Goal: Information Seeking & Learning: Get advice/opinions

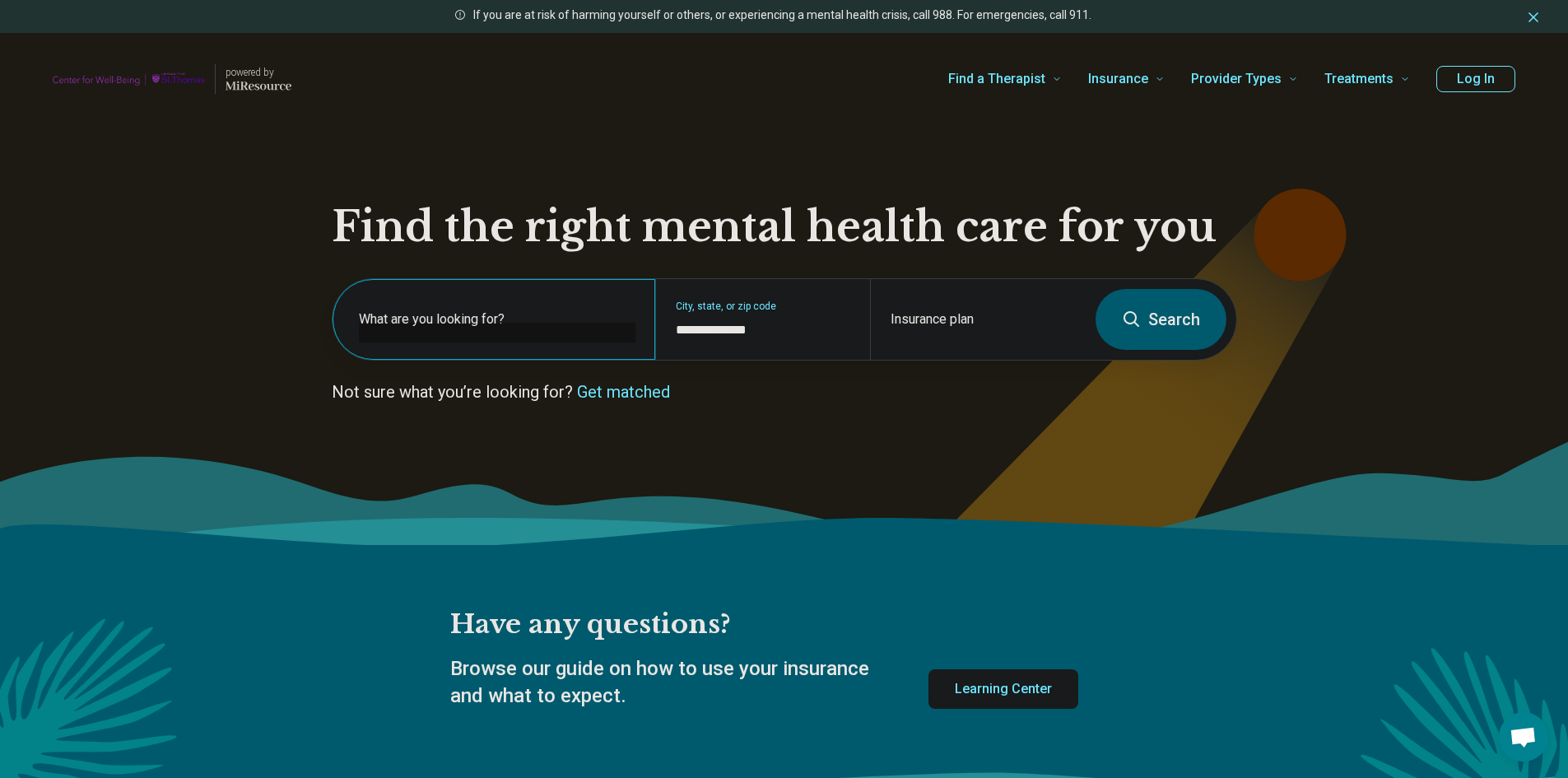
click at [528, 325] on label "What are you looking for?" at bounding box center [497, 320] width 276 height 19
click at [619, 386] on link "Get matched" at bounding box center [623, 392] width 93 height 19
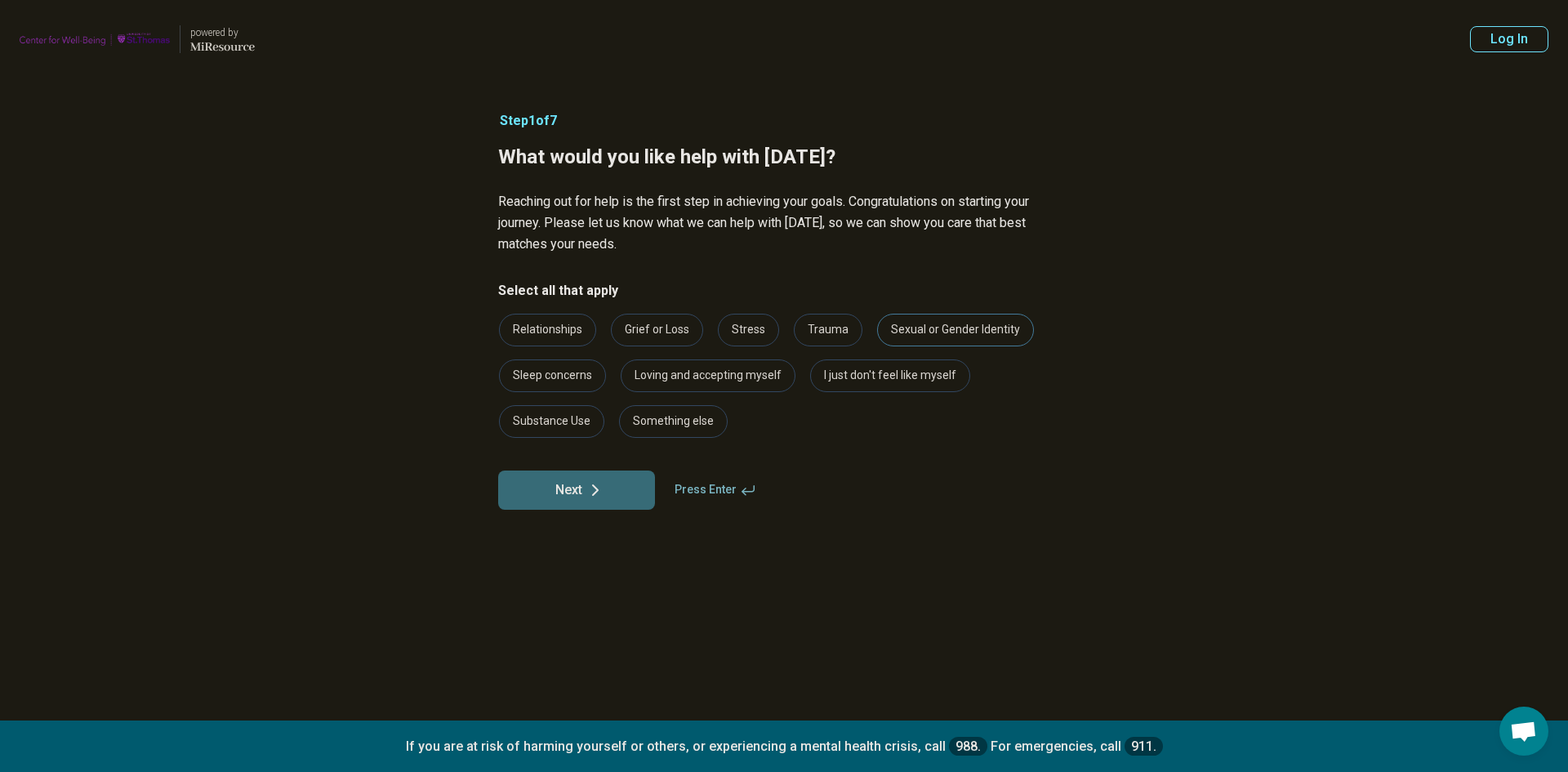
click at [905, 329] on div "Sexual or Gender Identity" at bounding box center [955, 329] width 157 height 32
click at [734, 329] on div "Stress" at bounding box center [749, 329] width 61 height 32
click at [631, 496] on button "Next" at bounding box center [576, 490] width 157 height 39
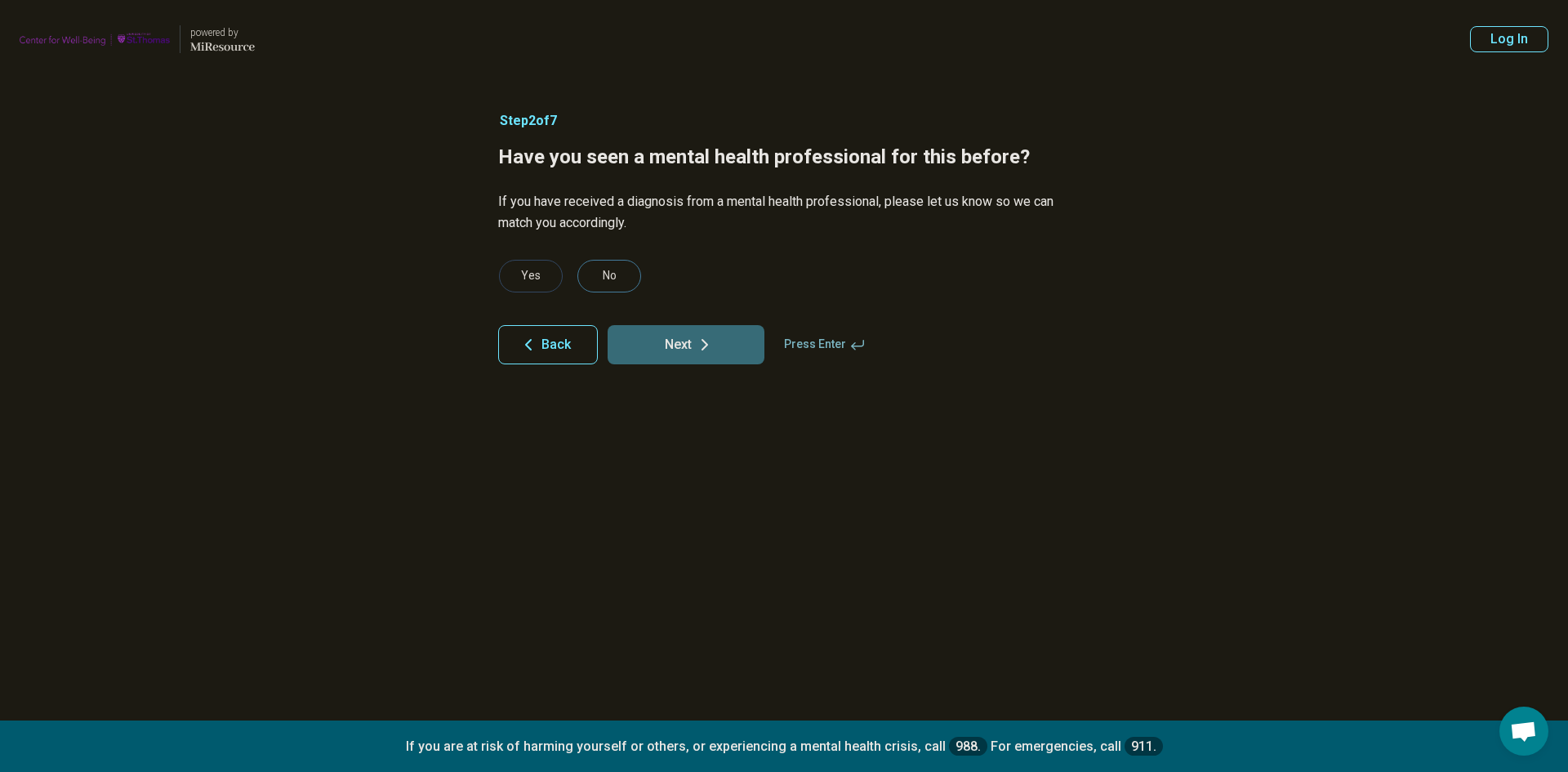
click at [593, 288] on div "No" at bounding box center [609, 276] width 64 height 32
click at [672, 351] on button "Next" at bounding box center [686, 344] width 157 height 39
click at [610, 274] on div "No" at bounding box center [609, 276] width 64 height 32
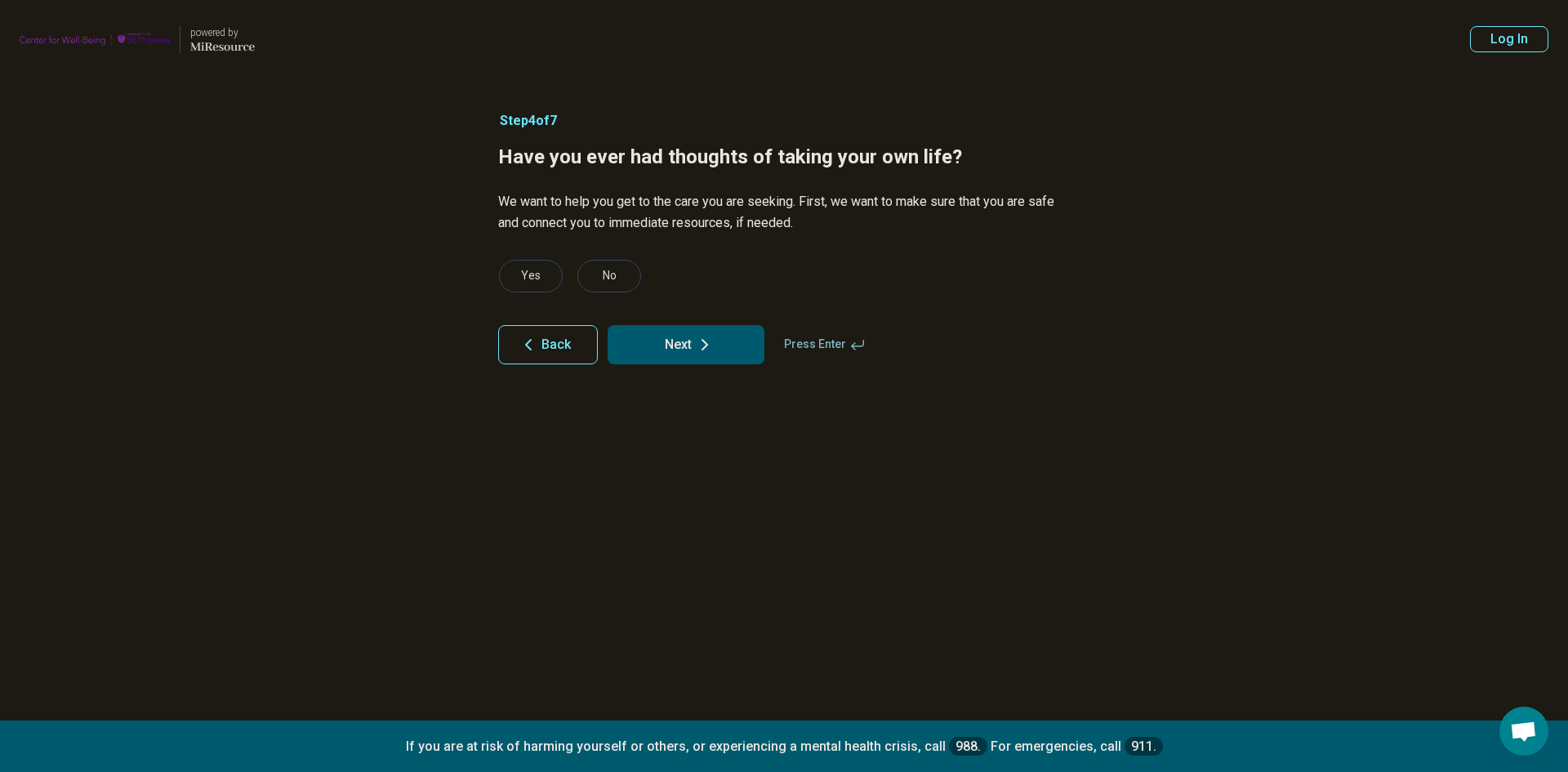
click at [656, 359] on button "Next" at bounding box center [686, 344] width 157 height 39
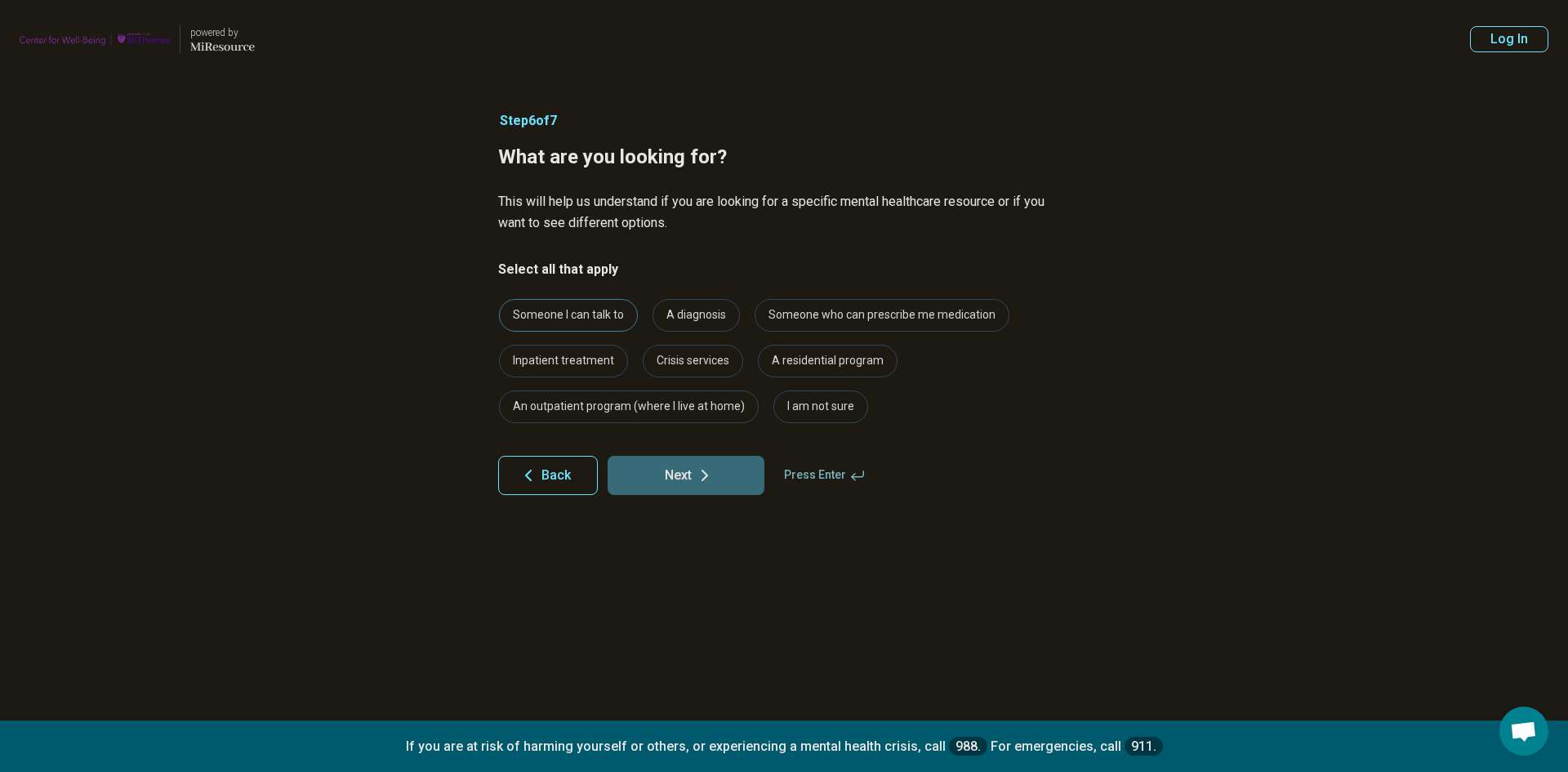
click at [604, 308] on div "Someone I can talk to" at bounding box center [569, 315] width 139 height 32
click at [699, 482] on icon at bounding box center [704, 475] width 19 height 19
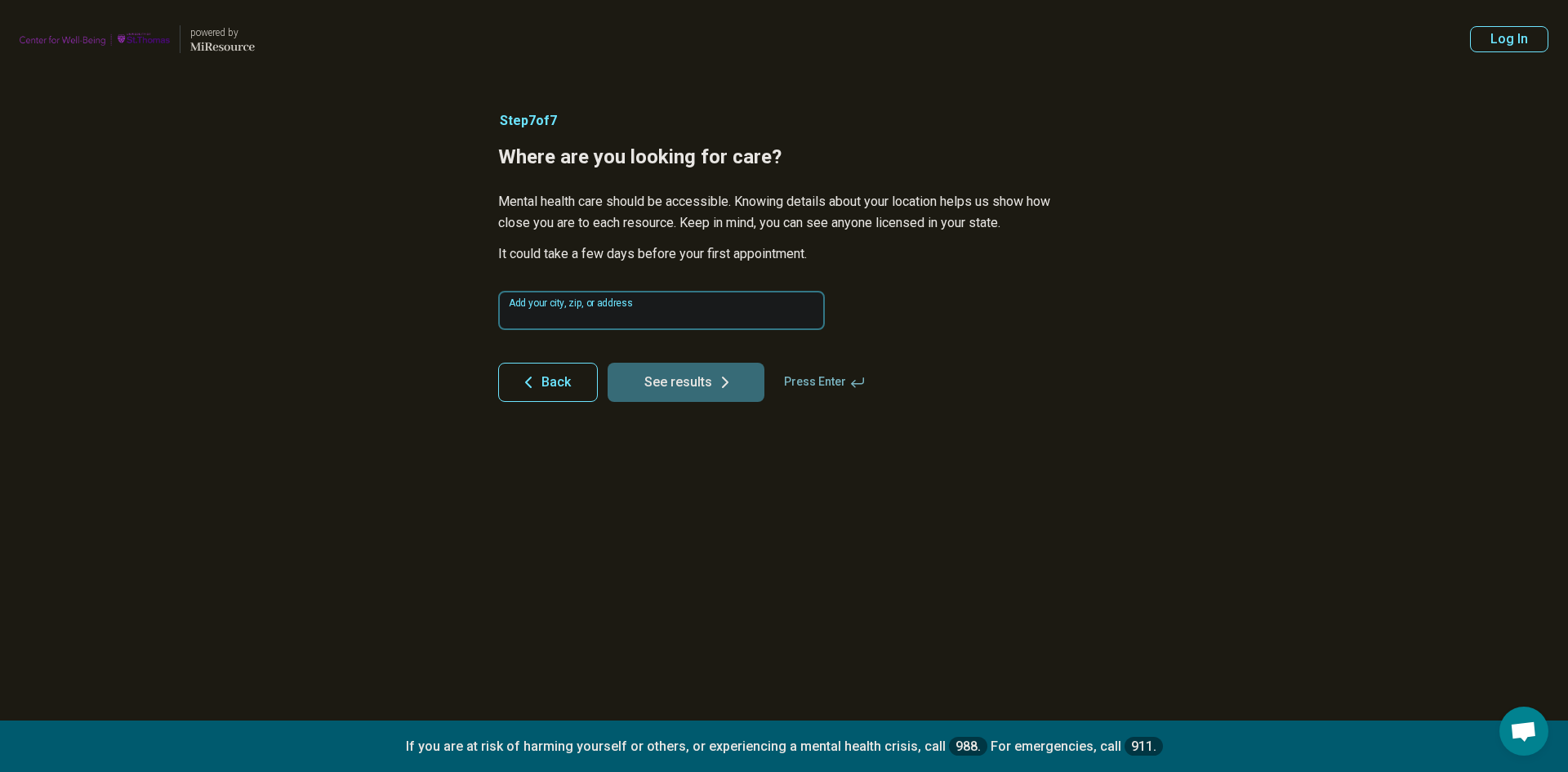
click at [682, 308] on input at bounding box center [661, 310] width 327 height 39
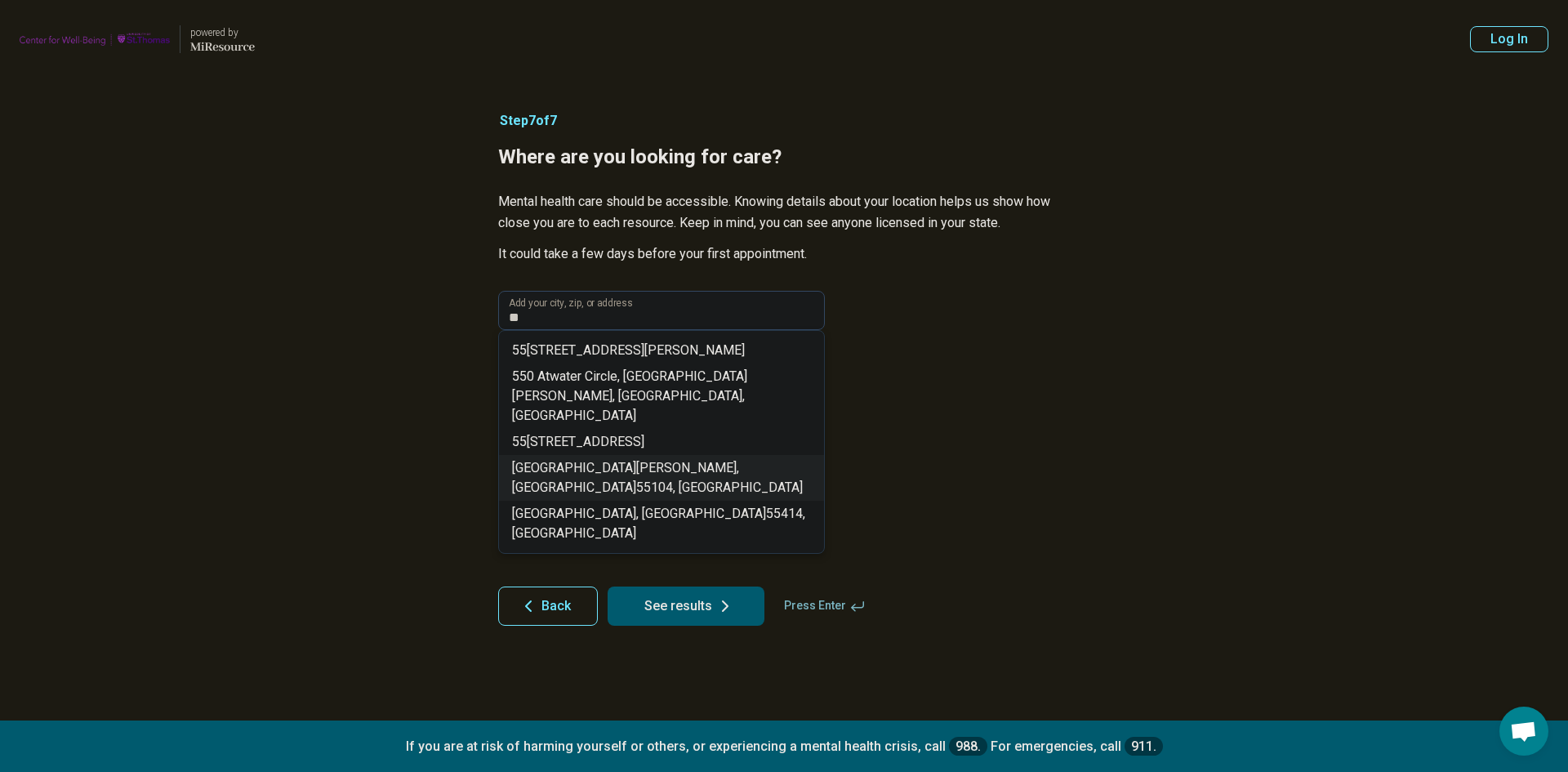
click at [655, 479] on span "104, [GEOGRAPHIC_DATA]" at bounding box center [726, 487] width 152 height 16
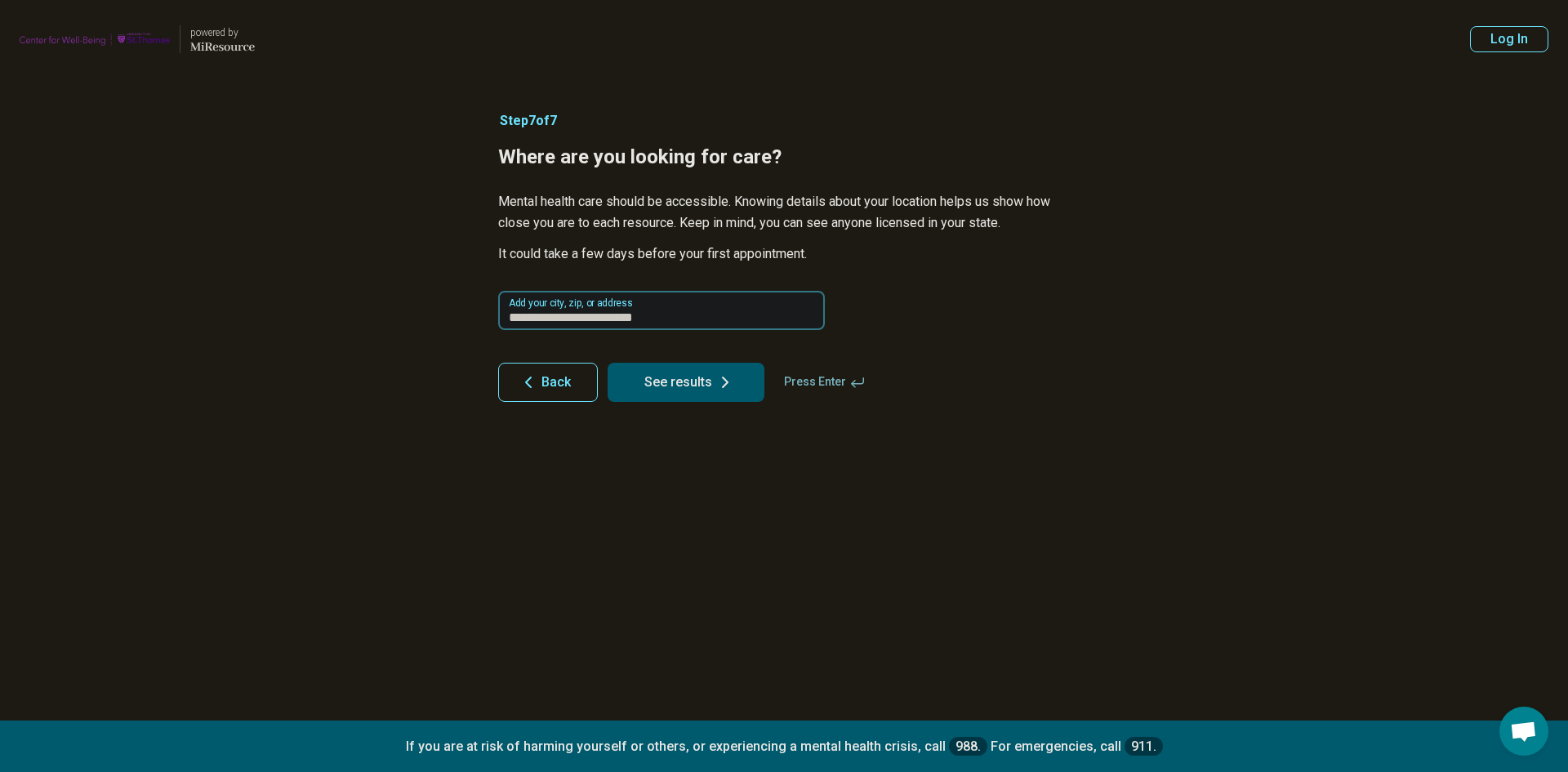
drag, startPoint x: 690, startPoint y: 316, endPoint x: 470, endPoint y: 307, distance: 220.2
click at [470, 307] on main "**********" at bounding box center [784, 386] width 1568 height 772
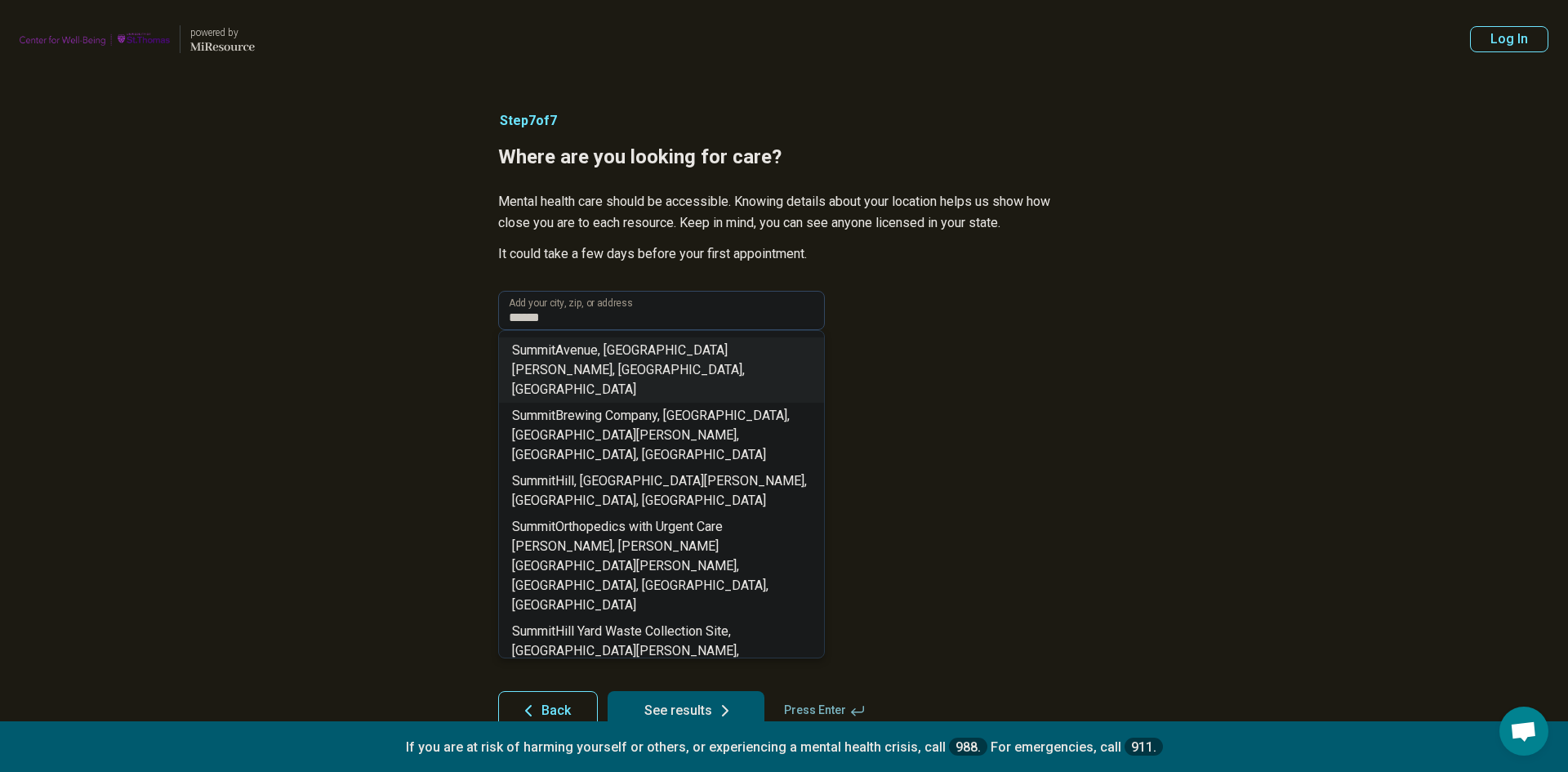
click at [639, 351] on span "Avenue, [GEOGRAPHIC_DATA][PERSON_NAME], [GEOGRAPHIC_DATA], [GEOGRAPHIC_DATA]" at bounding box center [629, 370] width 233 height 54
type input "**********"
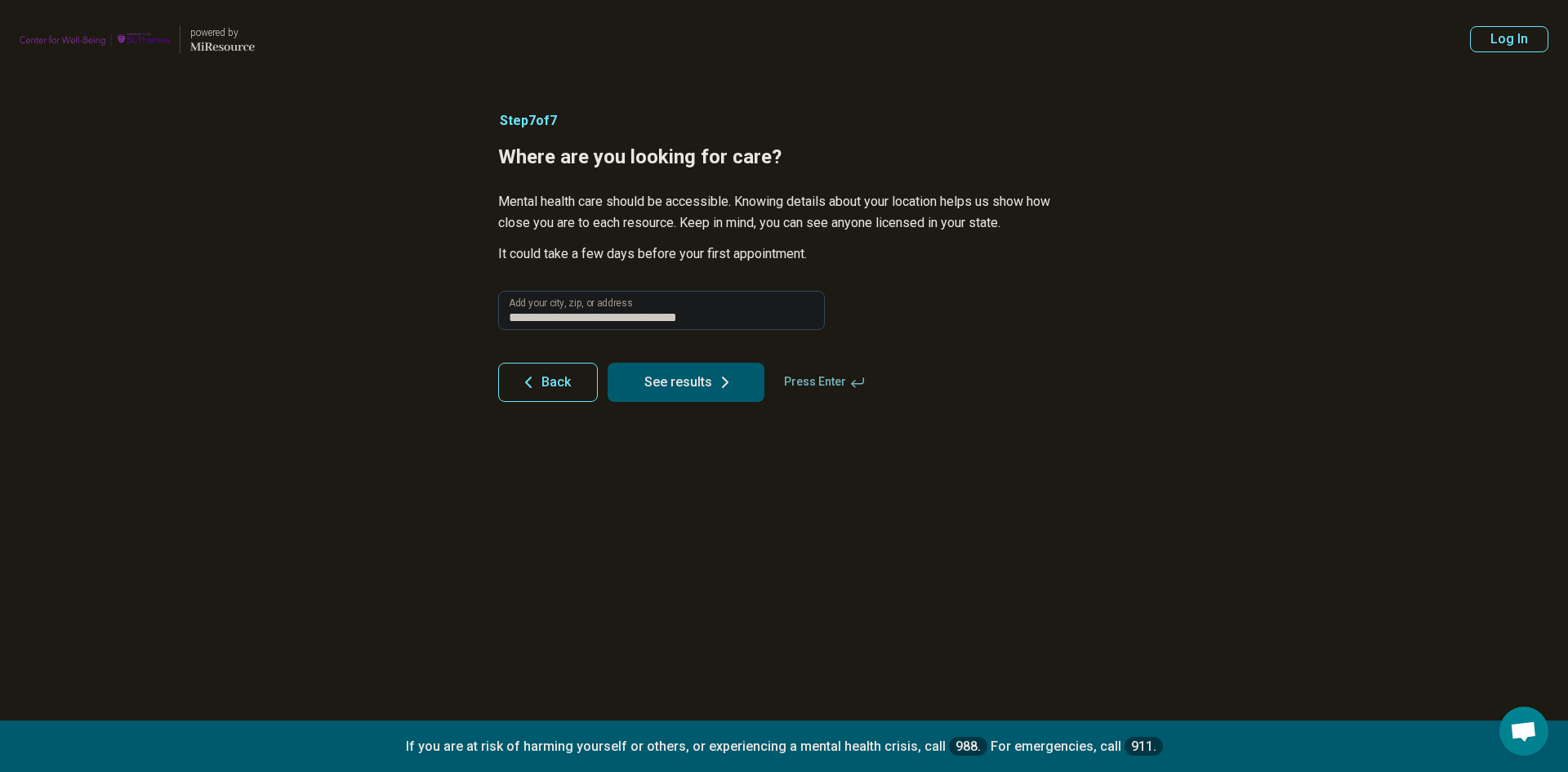
click at [704, 379] on button "See results" at bounding box center [686, 382] width 157 height 39
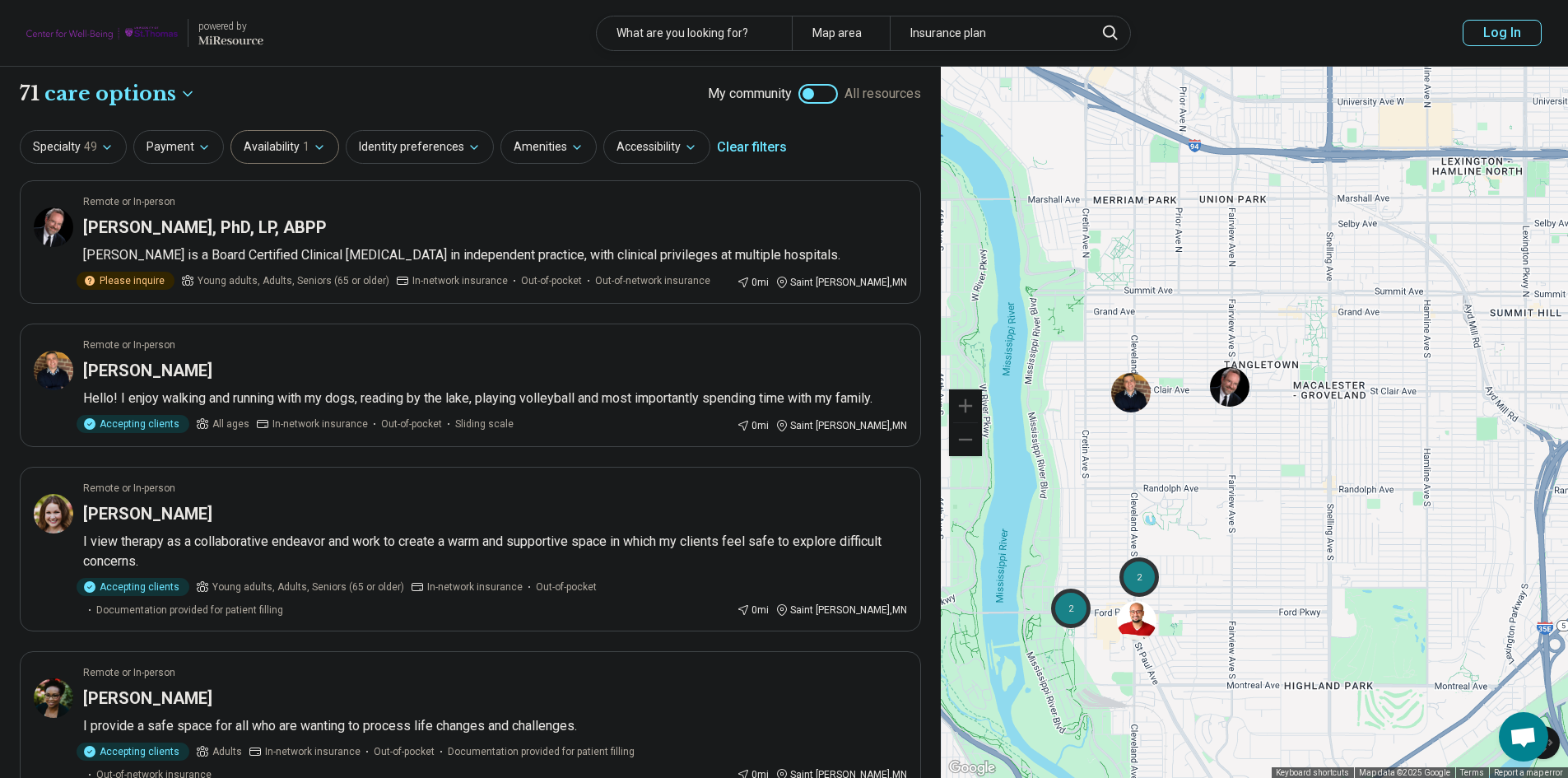
click at [295, 147] on button "Availability 1" at bounding box center [284, 147] width 109 height 34
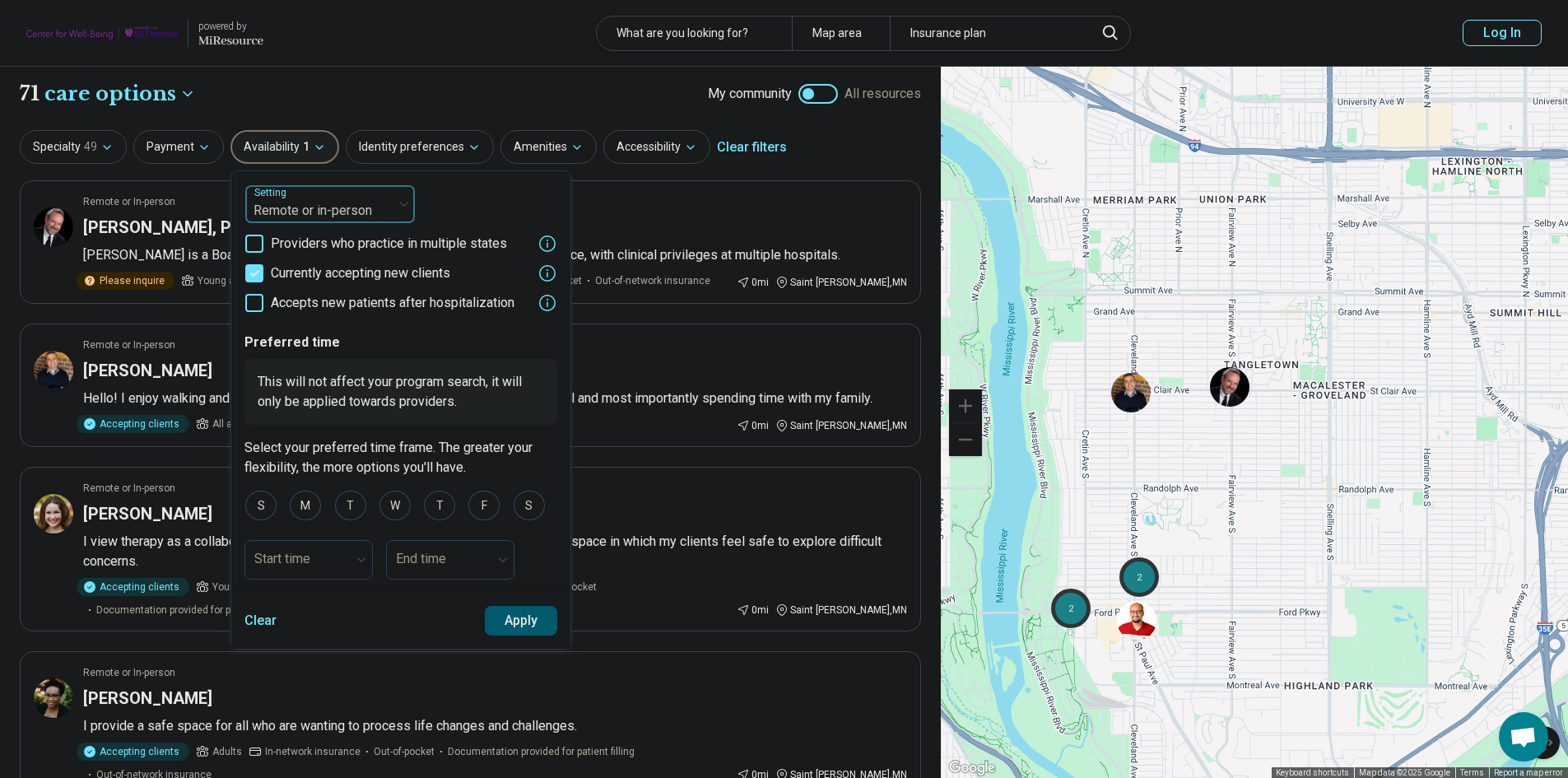
click at [319, 202] on div at bounding box center [319, 211] width 135 height 23
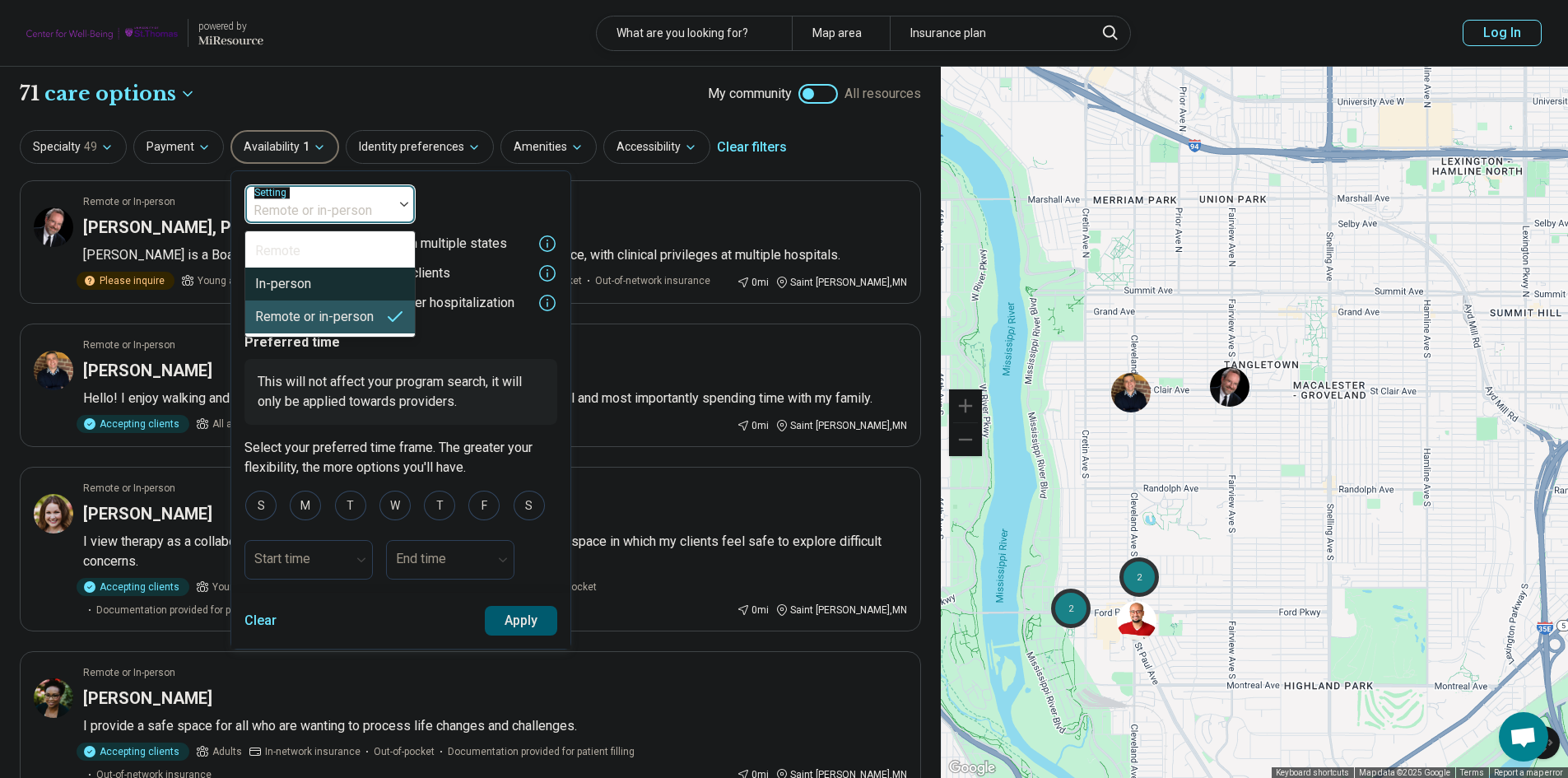
click at [301, 281] on div "In-person" at bounding box center [283, 283] width 56 height 19
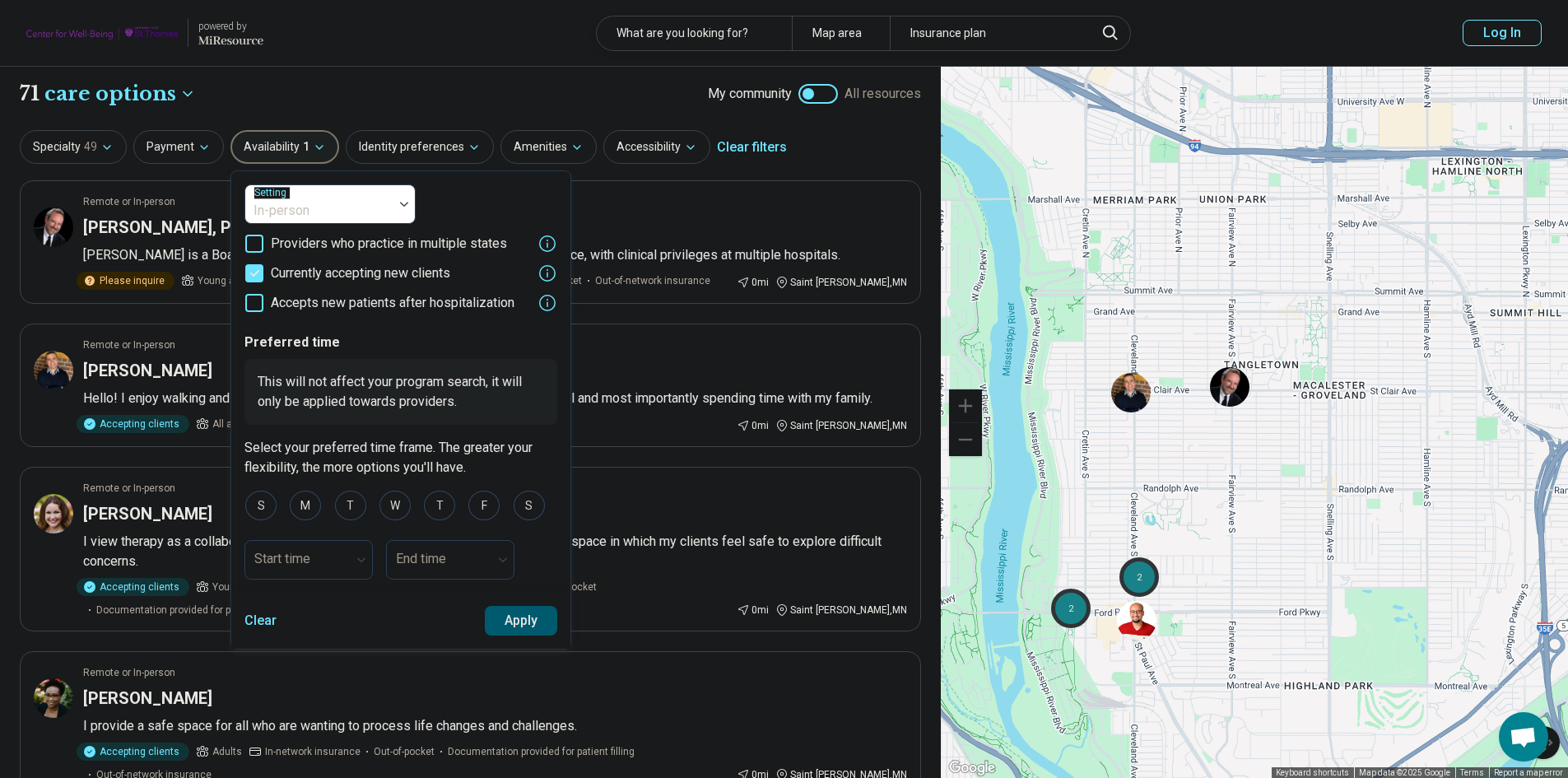
click at [516, 618] on button "Apply" at bounding box center [521, 621] width 73 height 30
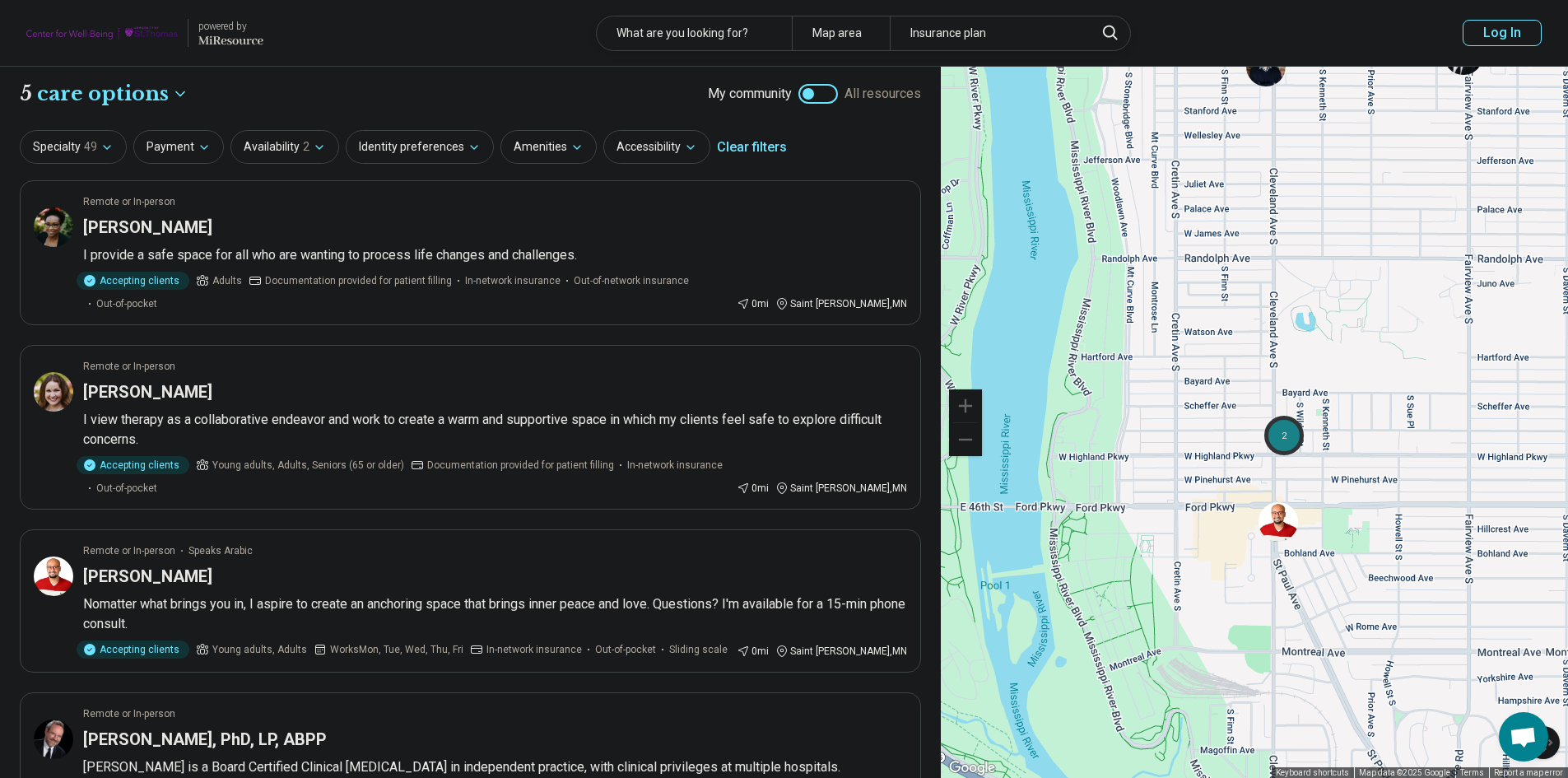
drag, startPoint x: 1172, startPoint y: 518, endPoint x: 1403, endPoint y: 463, distance: 237.5
click at [1403, 463] on div "2" at bounding box center [1255, 423] width 627 height 713
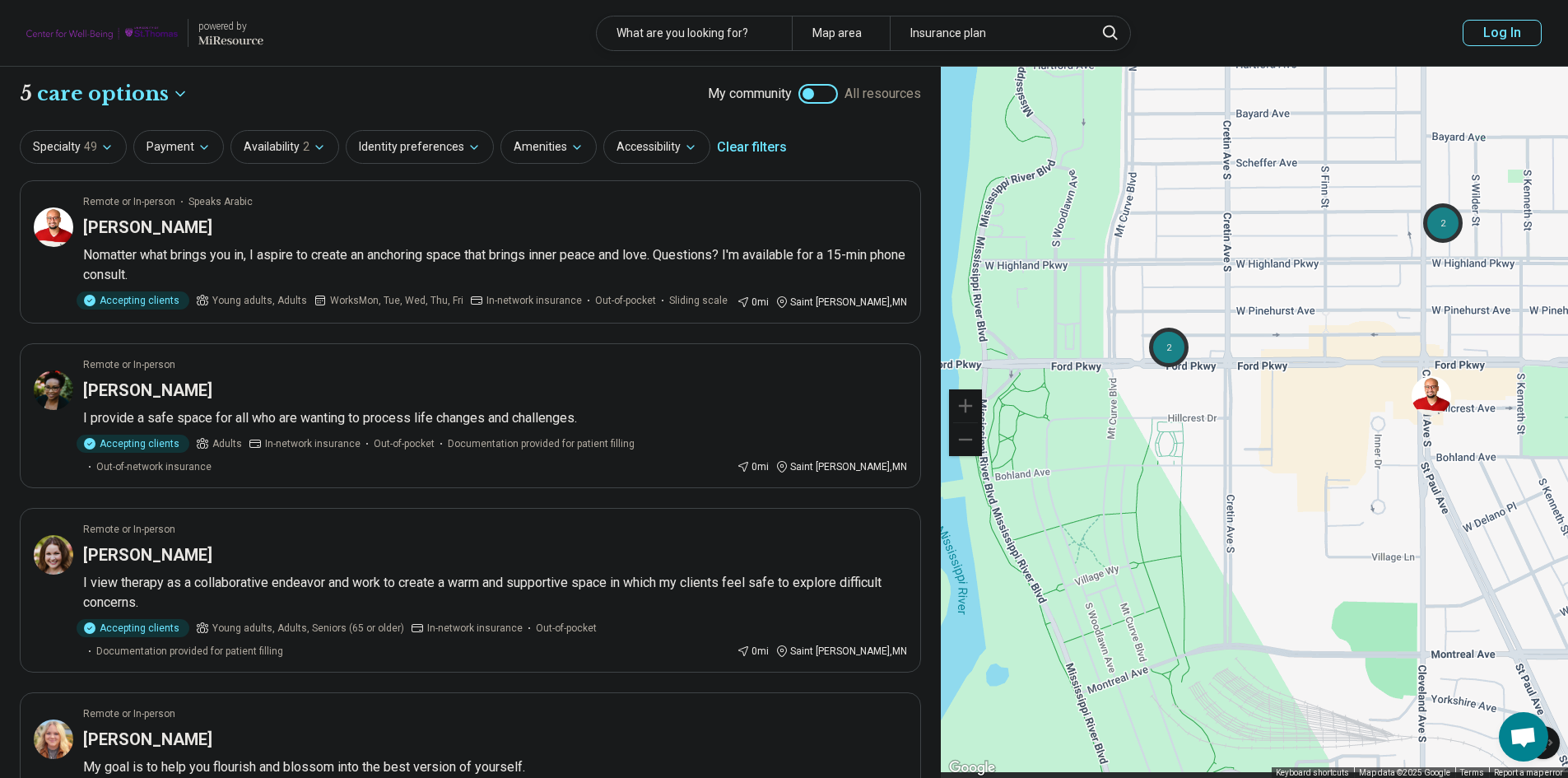
drag, startPoint x: 1243, startPoint y: 505, endPoint x: 1321, endPoint y: 468, distance: 86.3
click at [1321, 468] on div "2 2" at bounding box center [1255, 423] width 627 height 713
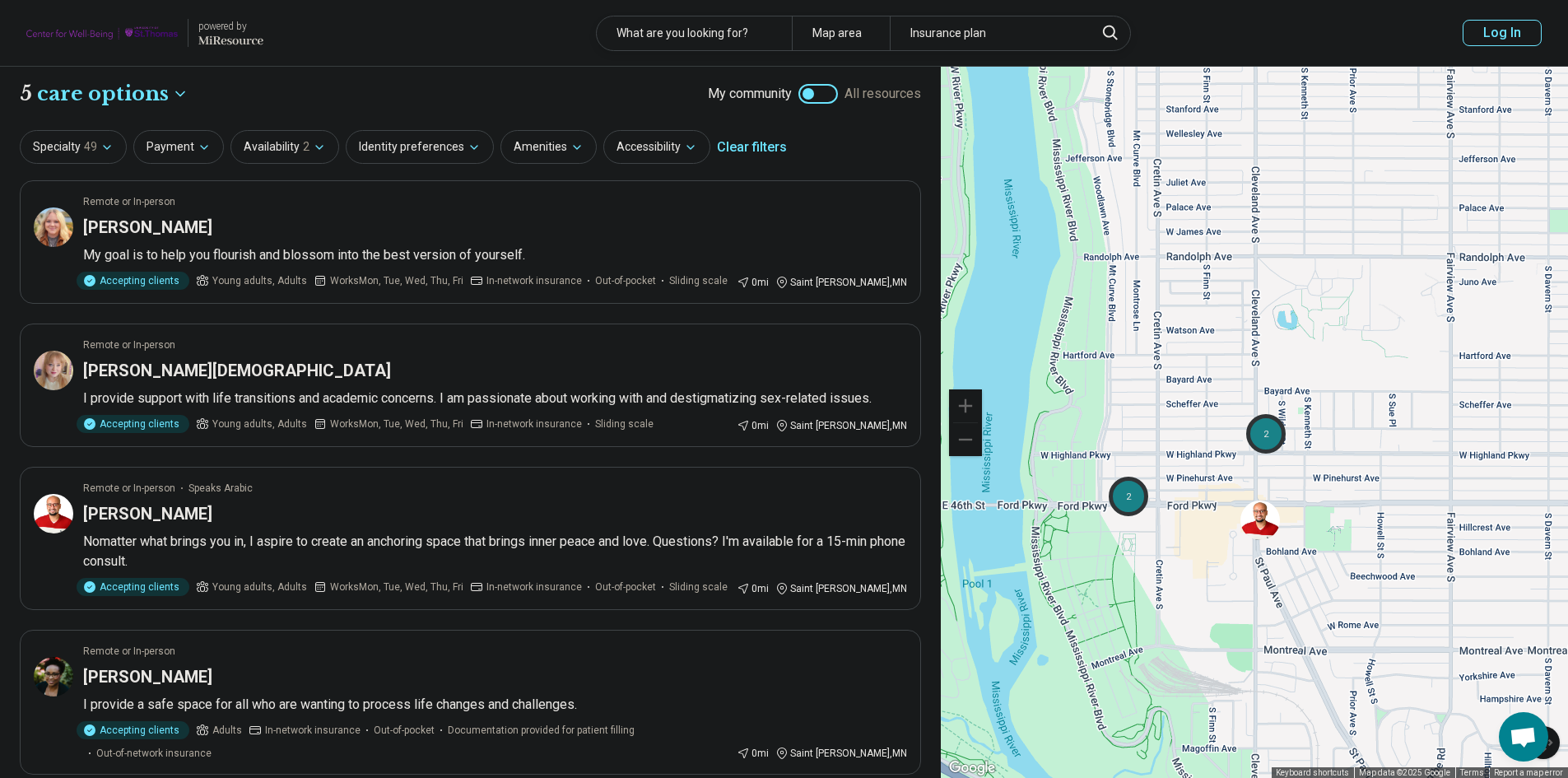
drag, startPoint x: 1287, startPoint y: 495, endPoint x: 1185, endPoint y: 566, distance: 124.3
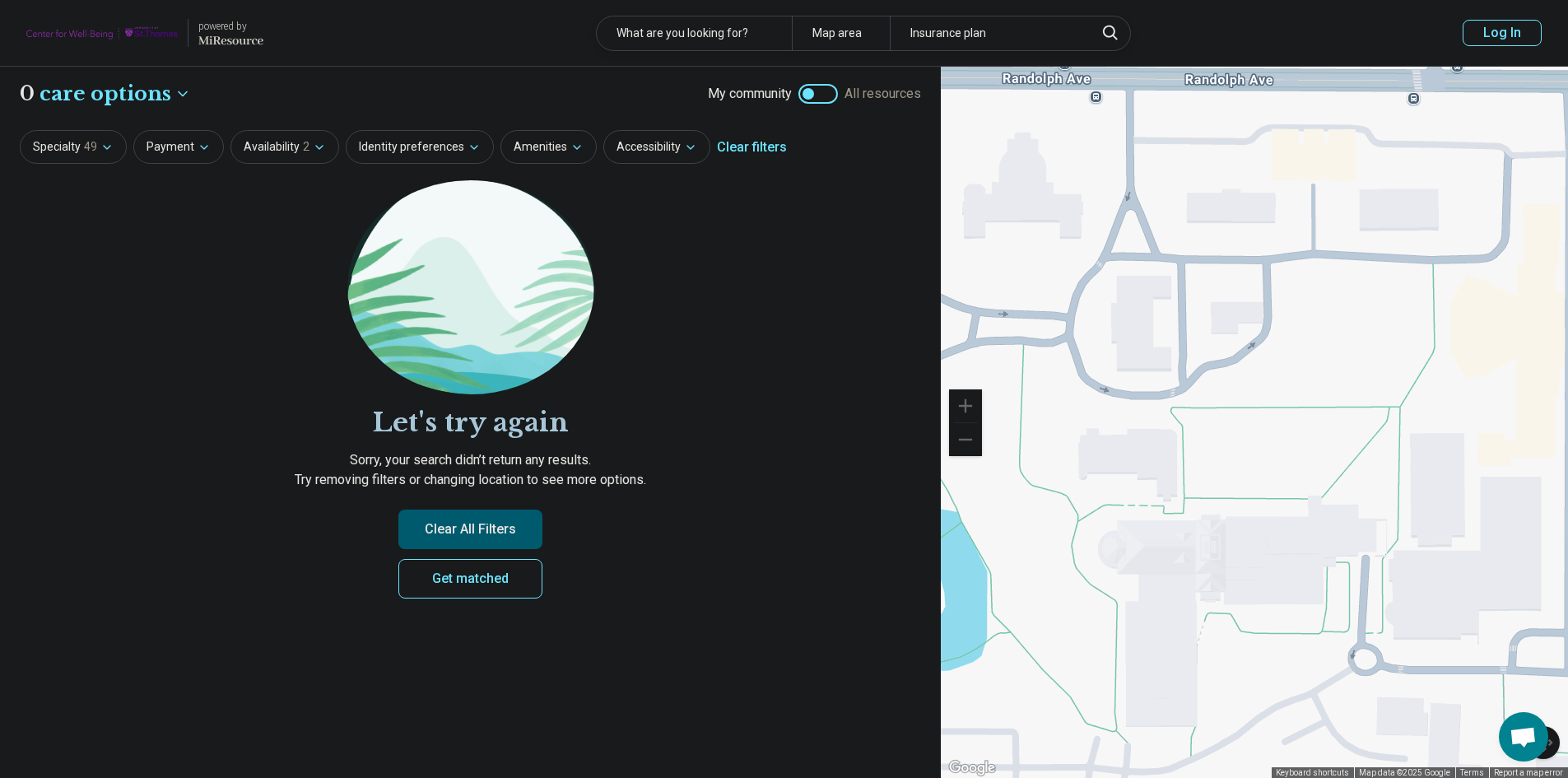
drag, startPoint x: 1242, startPoint y: 292, endPoint x: 1382, endPoint y: 438, distance: 202.3
click at [1382, 438] on div at bounding box center [1255, 423] width 627 height 713
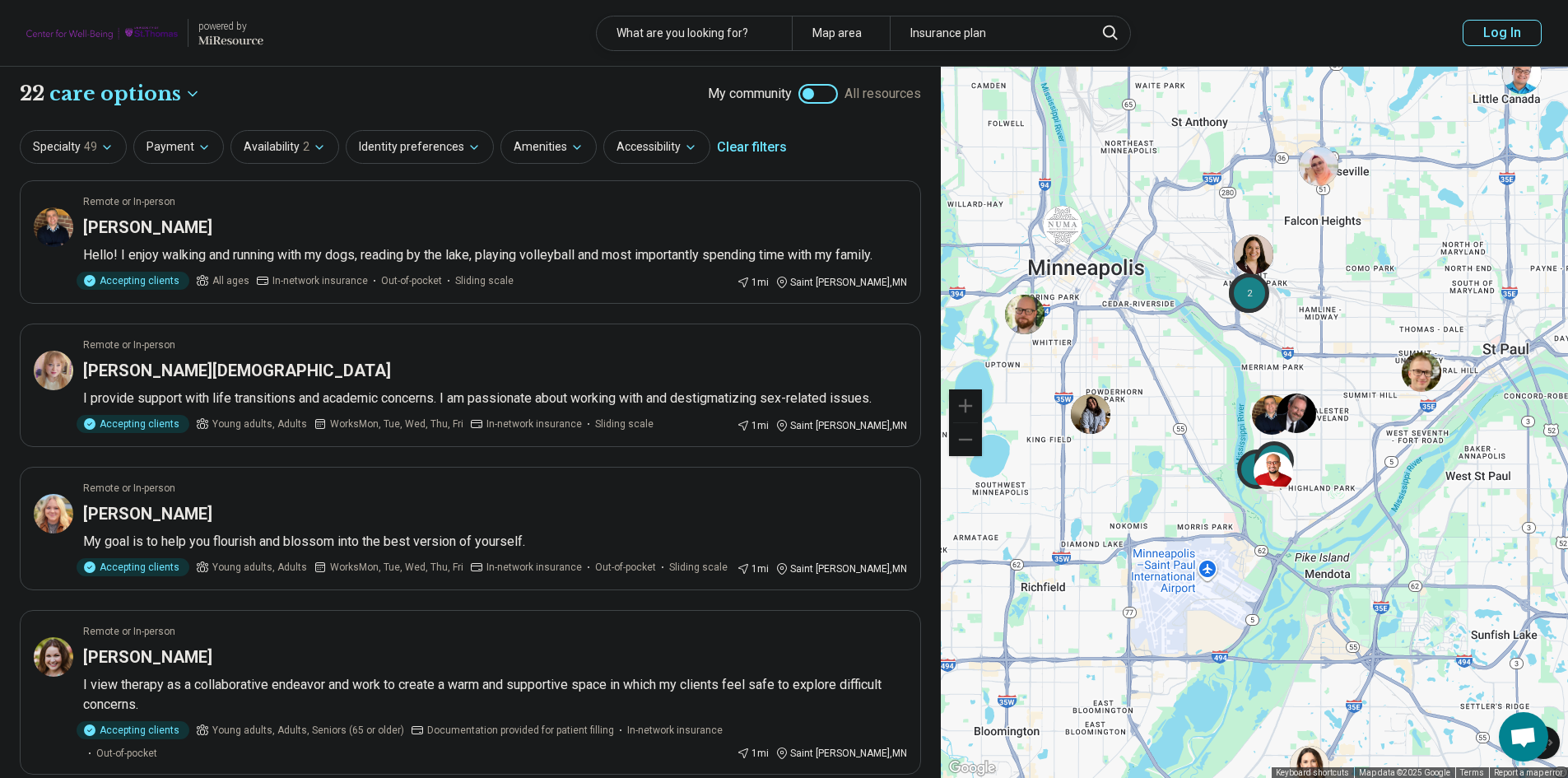
drag, startPoint x: 1361, startPoint y: 448, endPoint x: 1336, endPoint y: 448, distance: 25.0
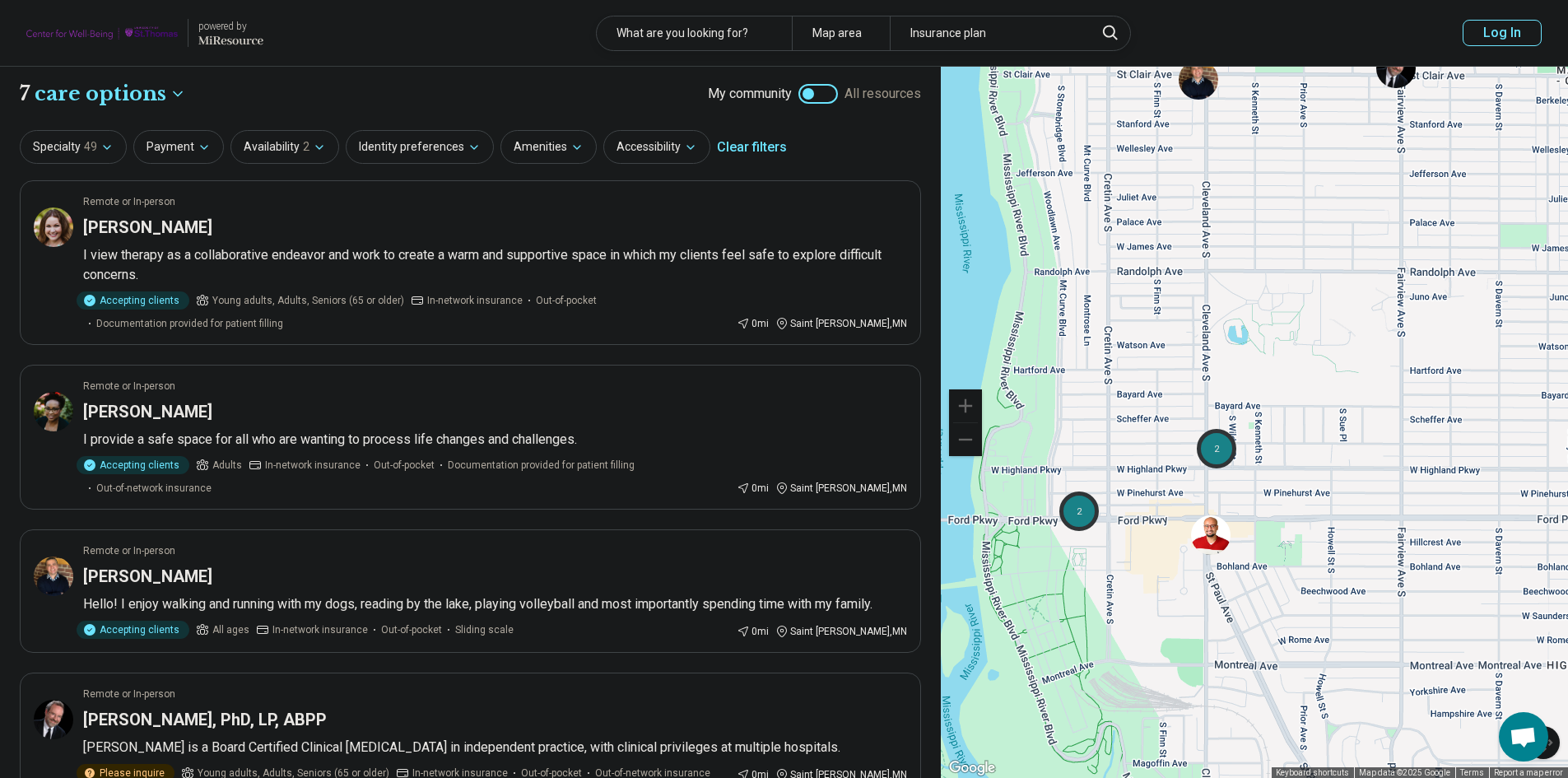
drag, startPoint x: 1280, startPoint y: 462, endPoint x: 1292, endPoint y: 324, distance: 138.5
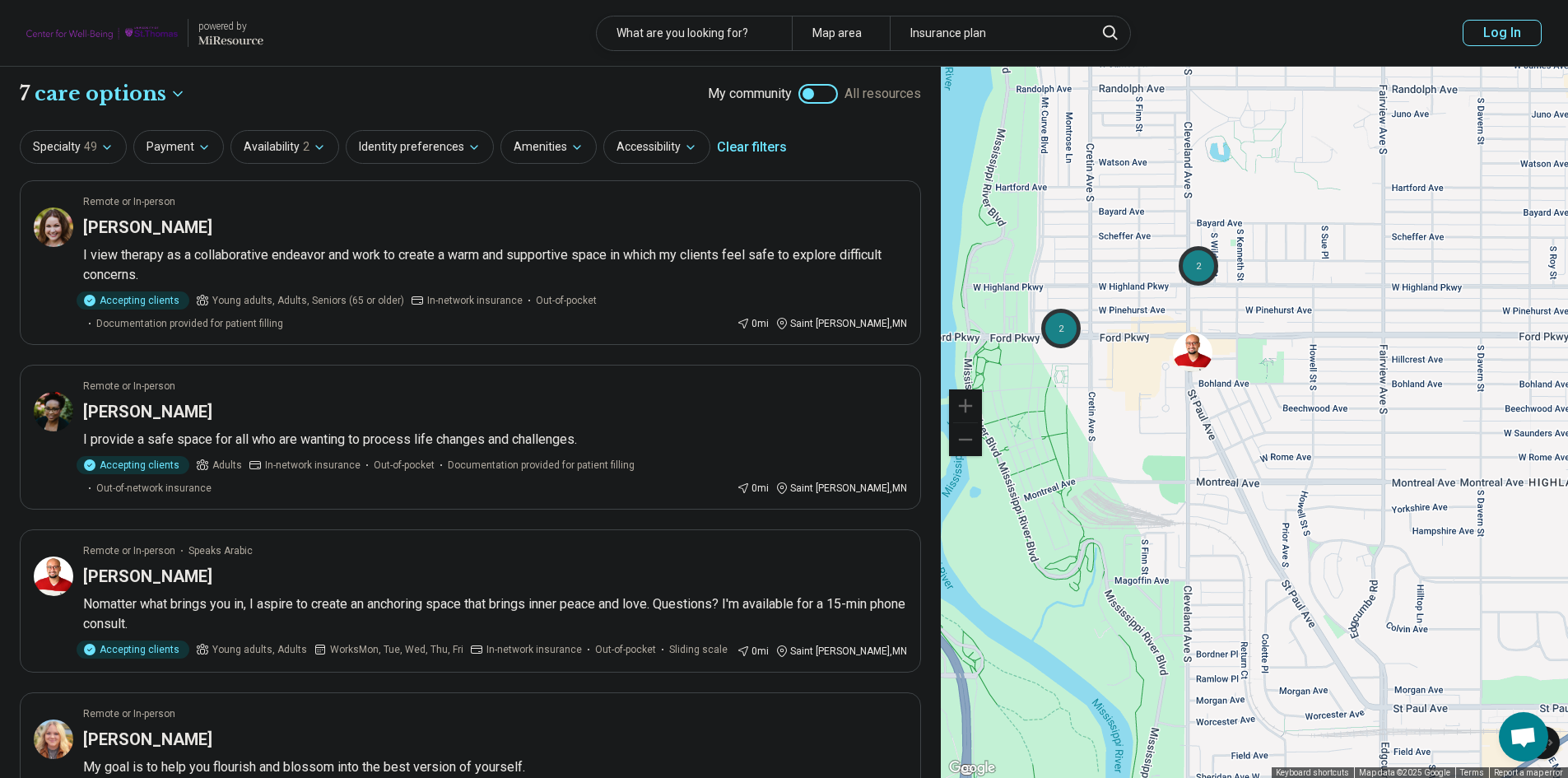
drag, startPoint x: 1348, startPoint y: 371, endPoint x: 1328, endPoint y: 218, distance: 154.3
click at [1328, 218] on div "2 2" at bounding box center [1255, 423] width 627 height 713
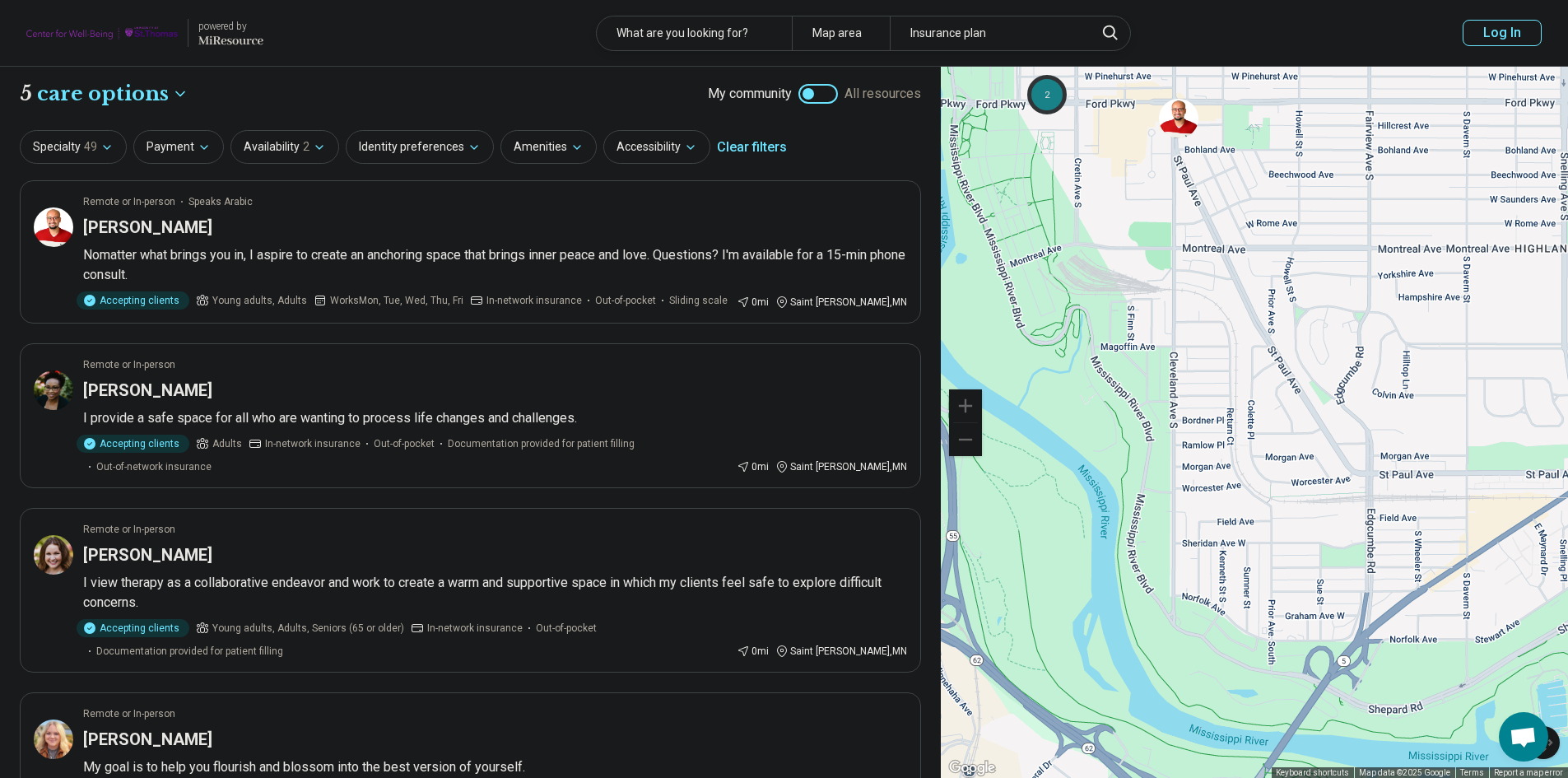
drag, startPoint x: 1371, startPoint y: 372, endPoint x: 1358, endPoint y: 150, distance: 222.4
click at [1358, 150] on div "2 2" at bounding box center [1255, 423] width 627 height 713
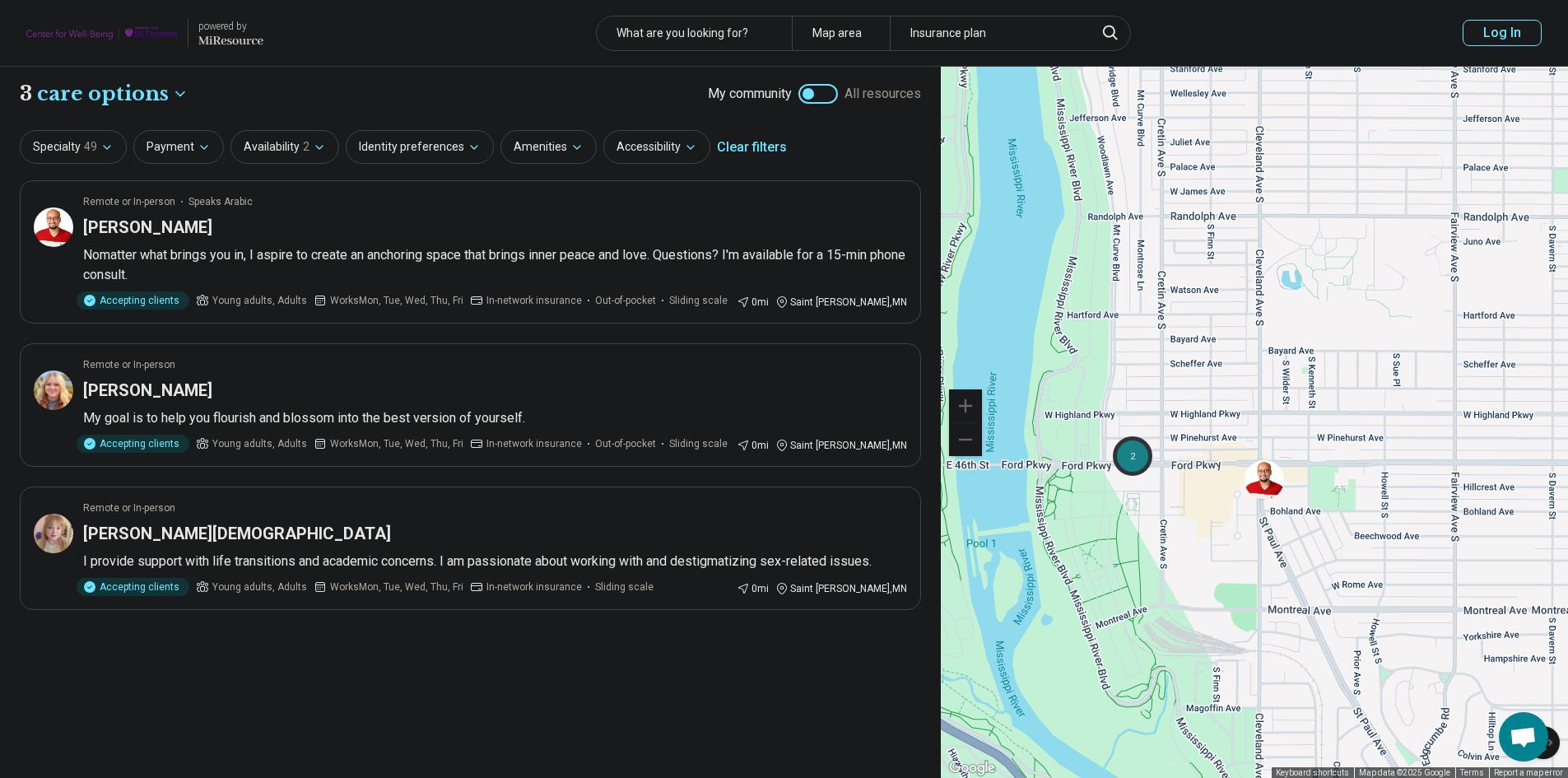
drag, startPoint x: 1358, startPoint y: 150, endPoint x: 1444, endPoint y: 517, distance: 376.9
click at [1444, 517] on div "2" at bounding box center [1255, 423] width 627 height 713
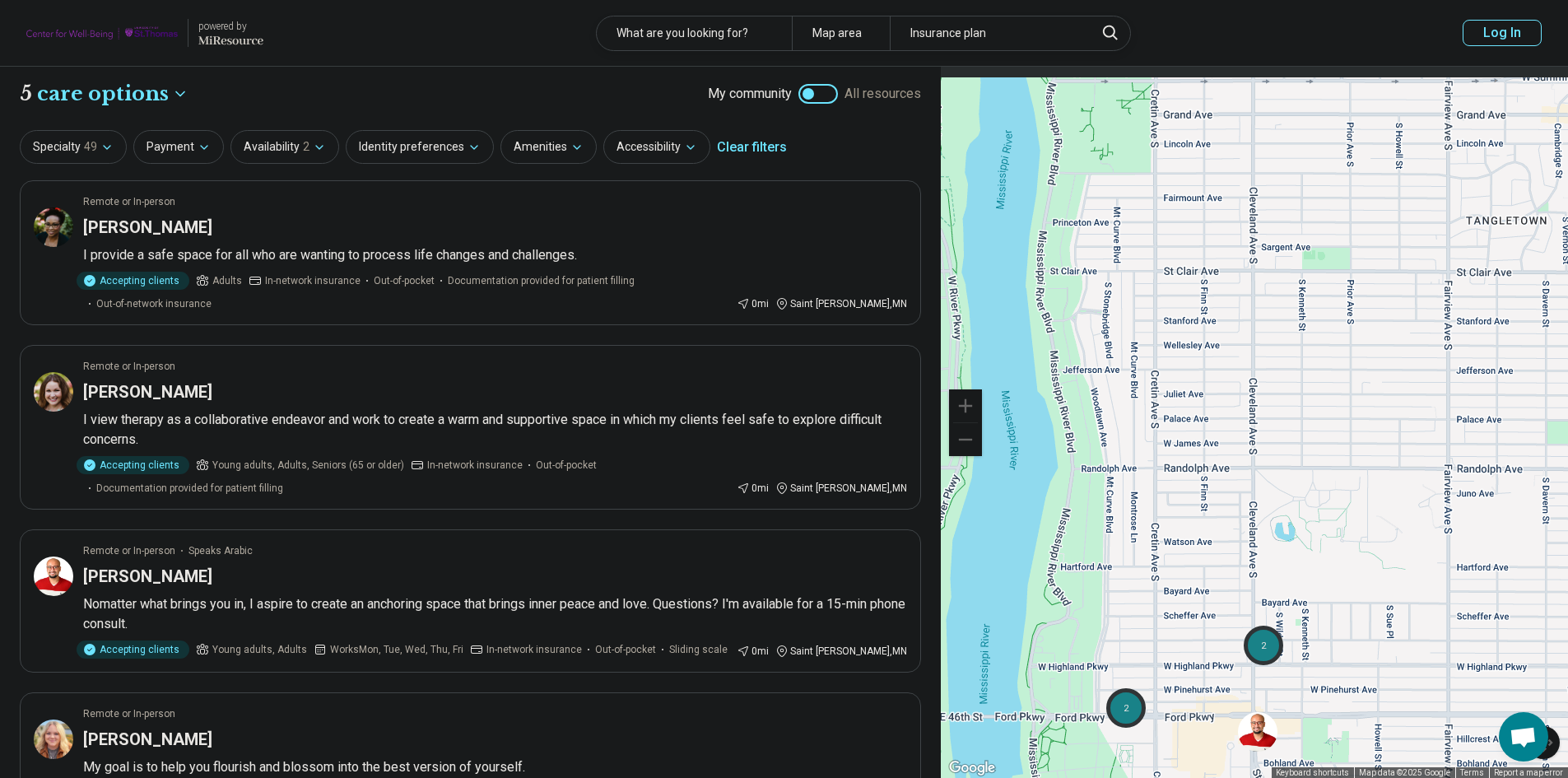
drag, startPoint x: 1376, startPoint y: 287, endPoint x: 1364, endPoint y: 544, distance: 257.3
click at [1364, 544] on div "2 2" at bounding box center [1255, 423] width 627 height 713
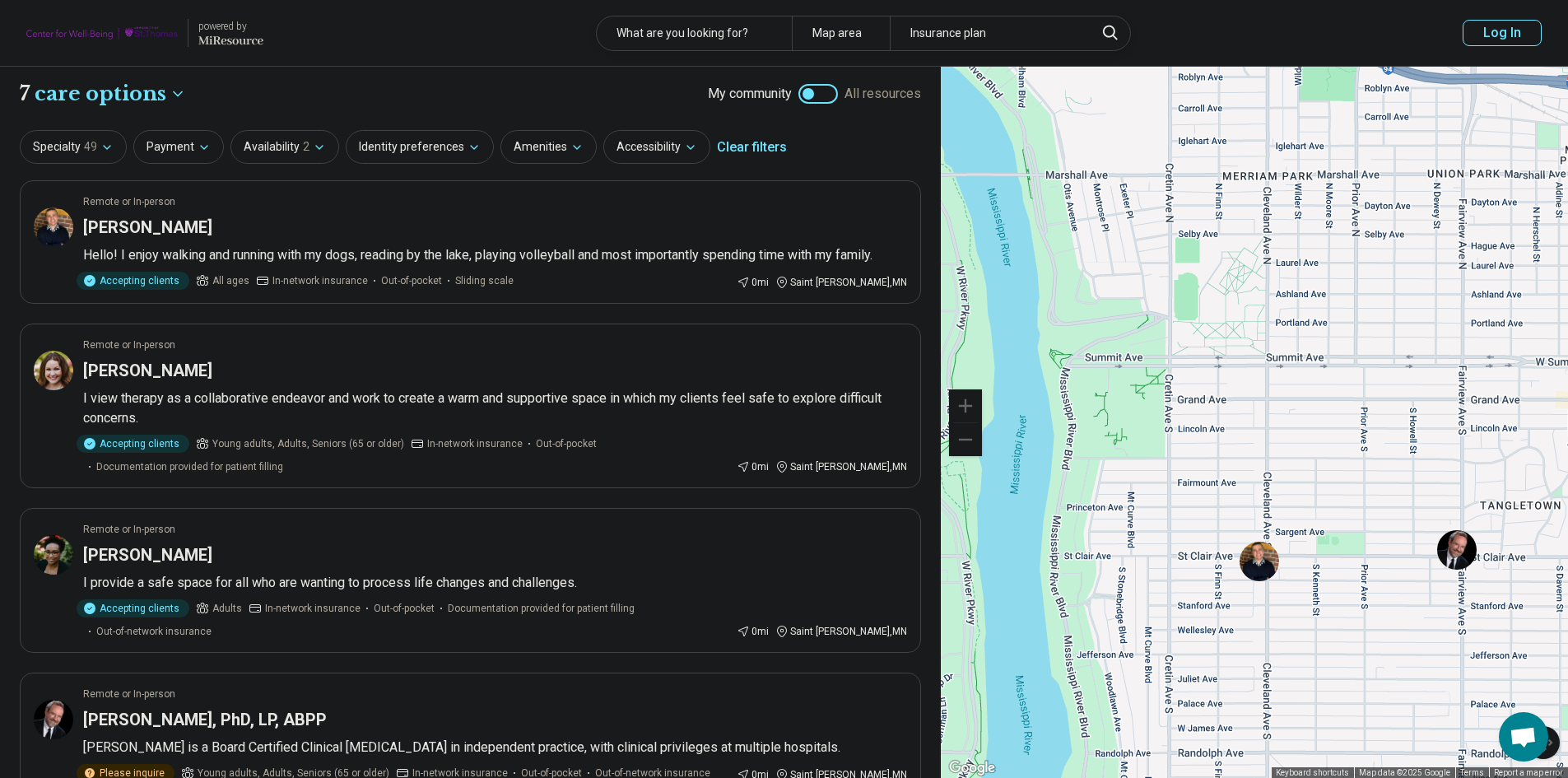
drag, startPoint x: 1285, startPoint y: 264, endPoint x: 1297, endPoint y: 540, distance: 276.3
click at [1297, 540] on div "2 2" at bounding box center [1255, 423] width 627 height 713
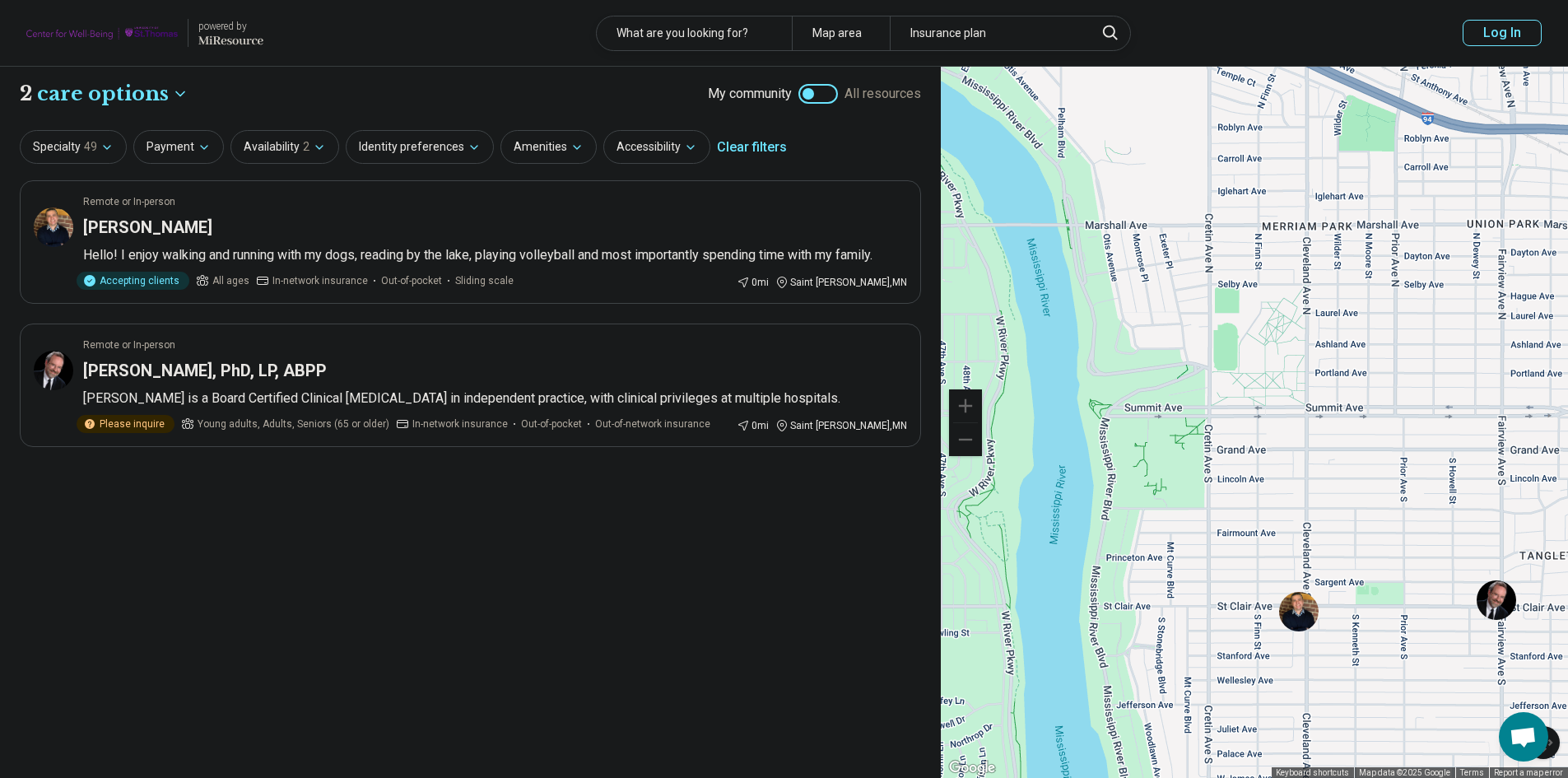
drag, startPoint x: 1154, startPoint y: 303, endPoint x: 1195, endPoint y: 355, distance: 66.2
click at [1195, 355] on div at bounding box center [1255, 423] width 627 height 713
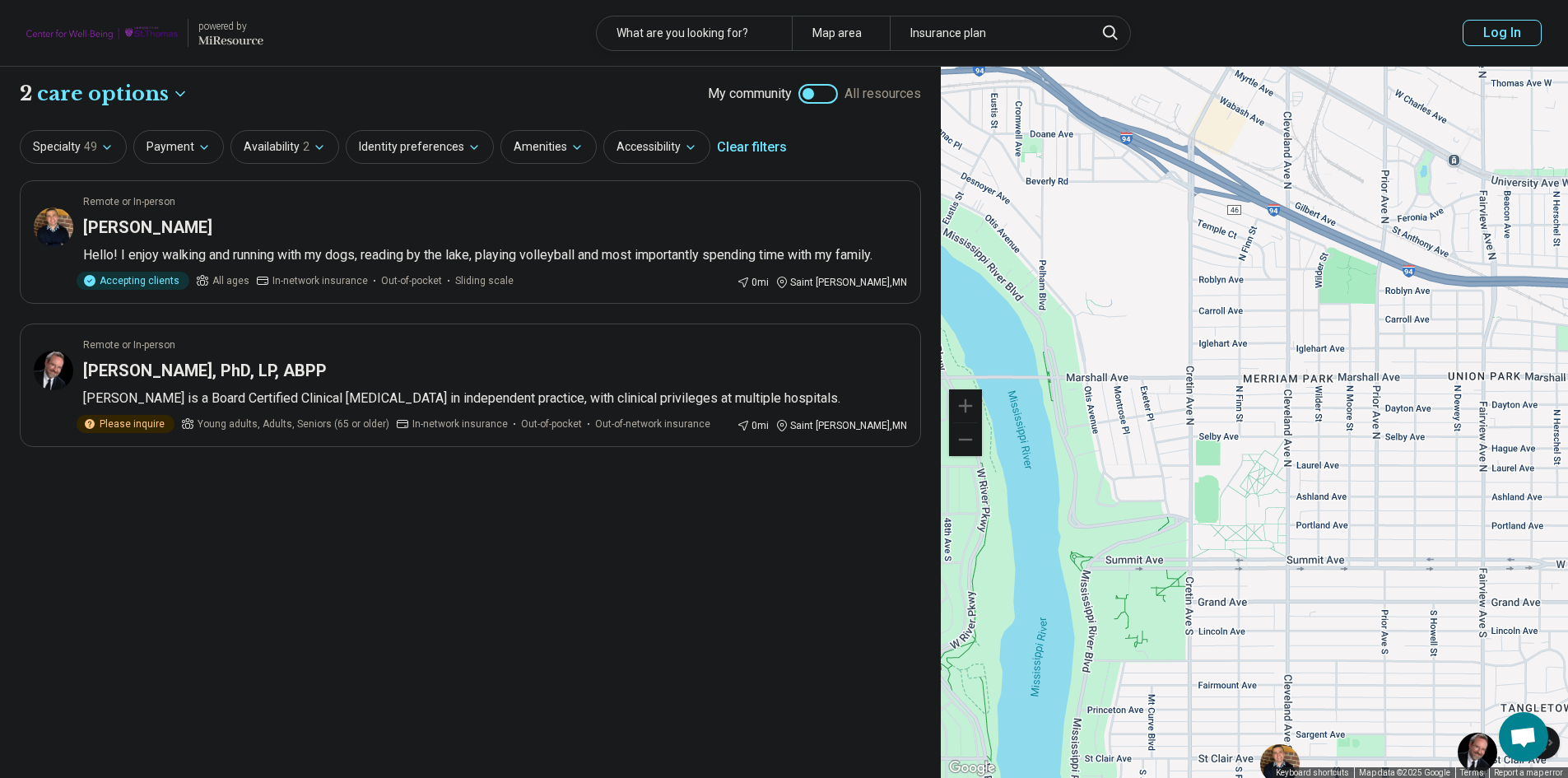
drag, startPoint x: 1260, startPoint y: 352, endPoint x: 1241, endPoint y: 508, distance: 157.2
click at [1241, 508] on div at bounding box center [1255, 423] width 627 height 713
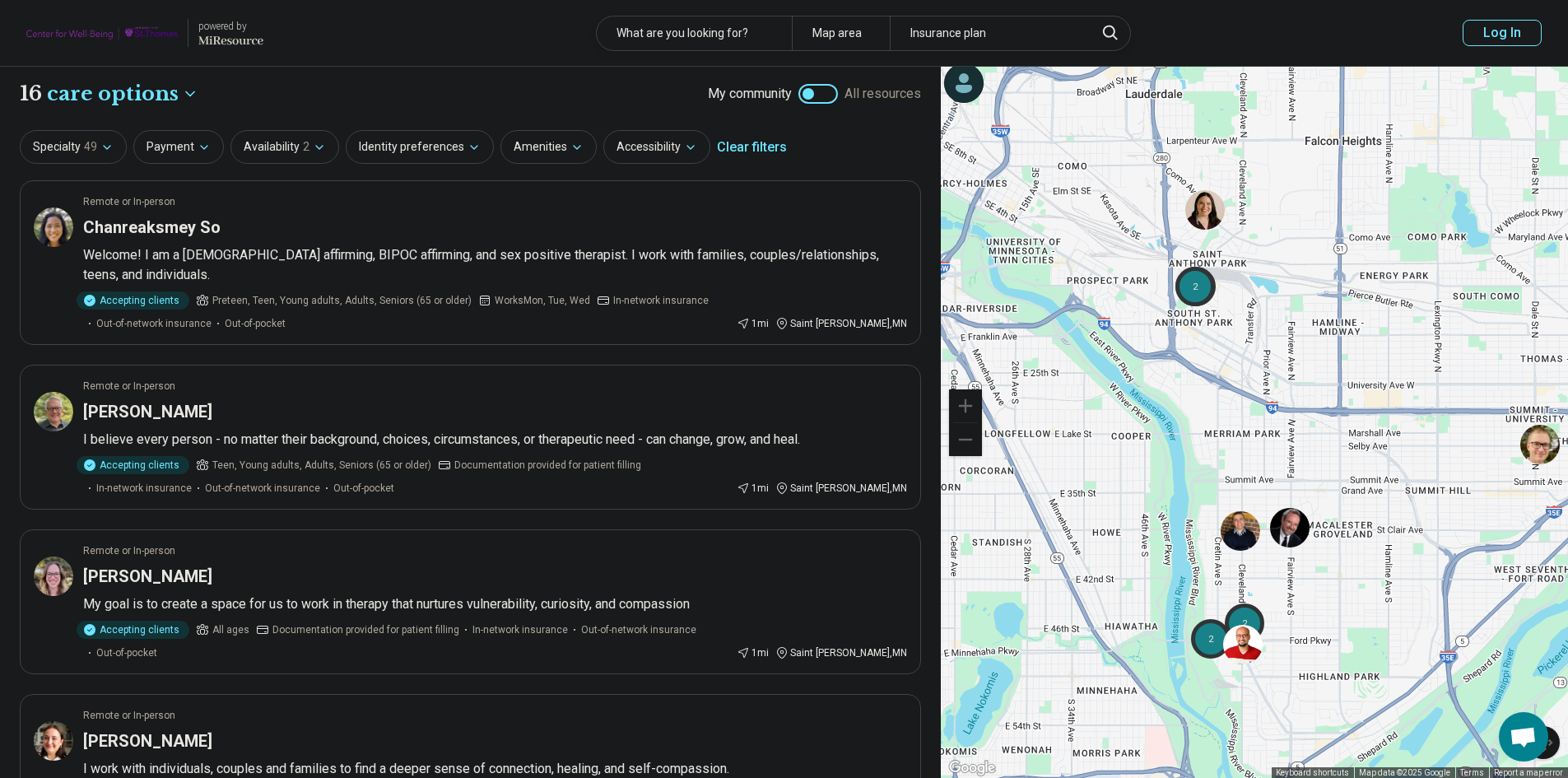
drag, startPoint x: 1238, startPoint y: 495, endPoint x: 1232, endPoint y: 437, distance: 58.3
click at [1232, 437] on div "2 2 2 2" at bounding box center [1255, 423] width 627 height 713
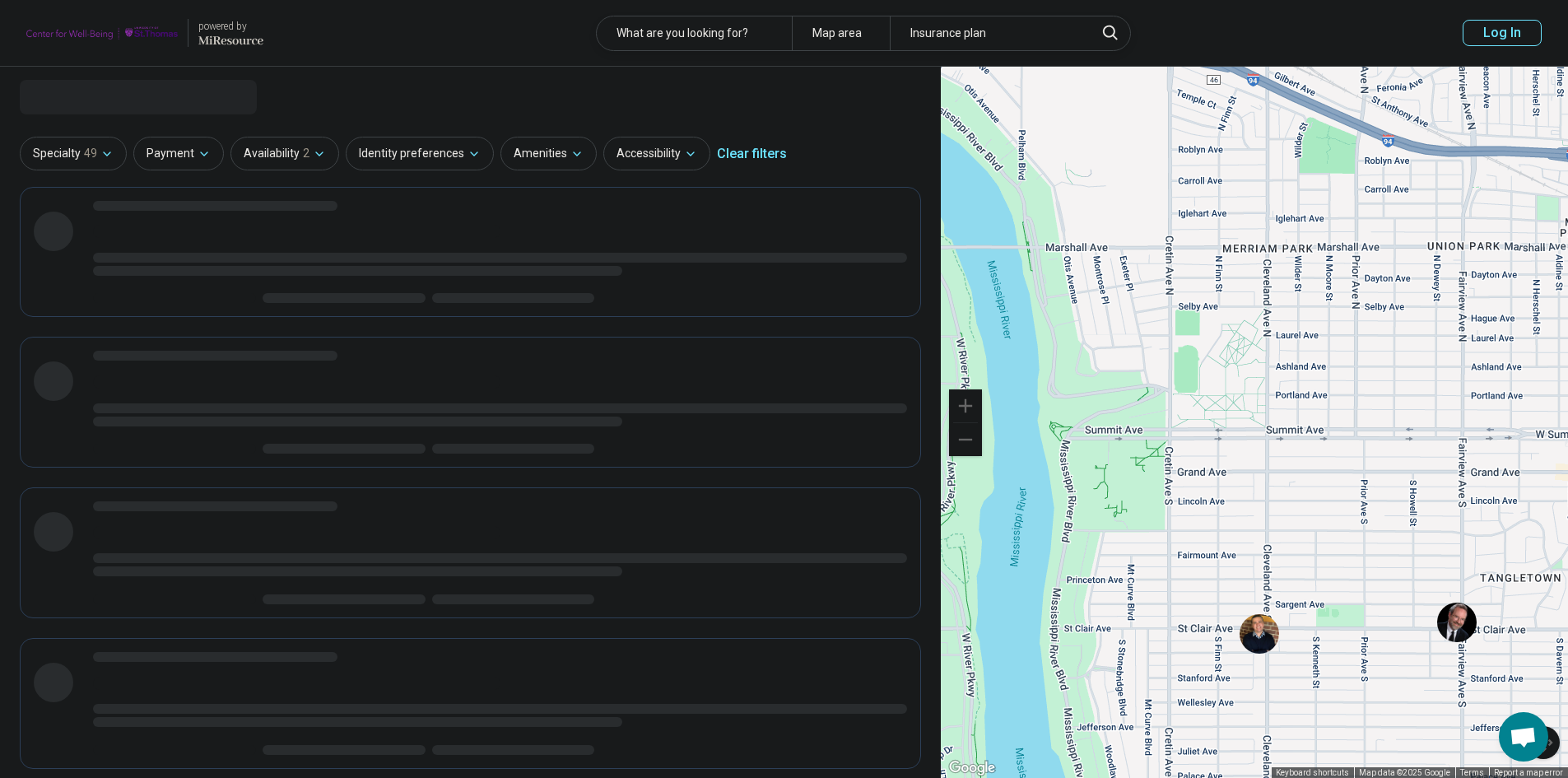
select select "***"
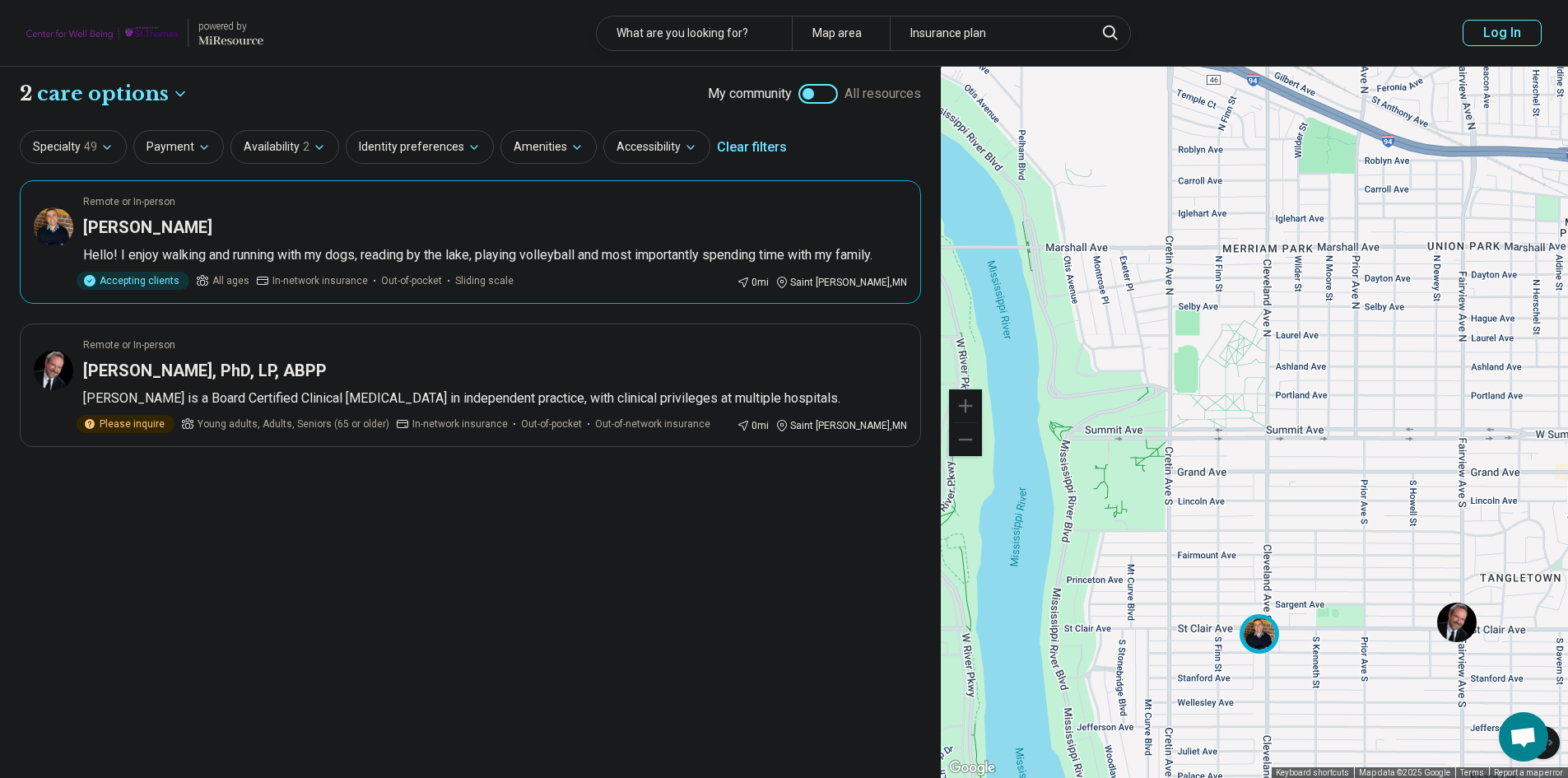
click at [1258, 638] on img at bounding box center [1259, 634] width 40 height 40
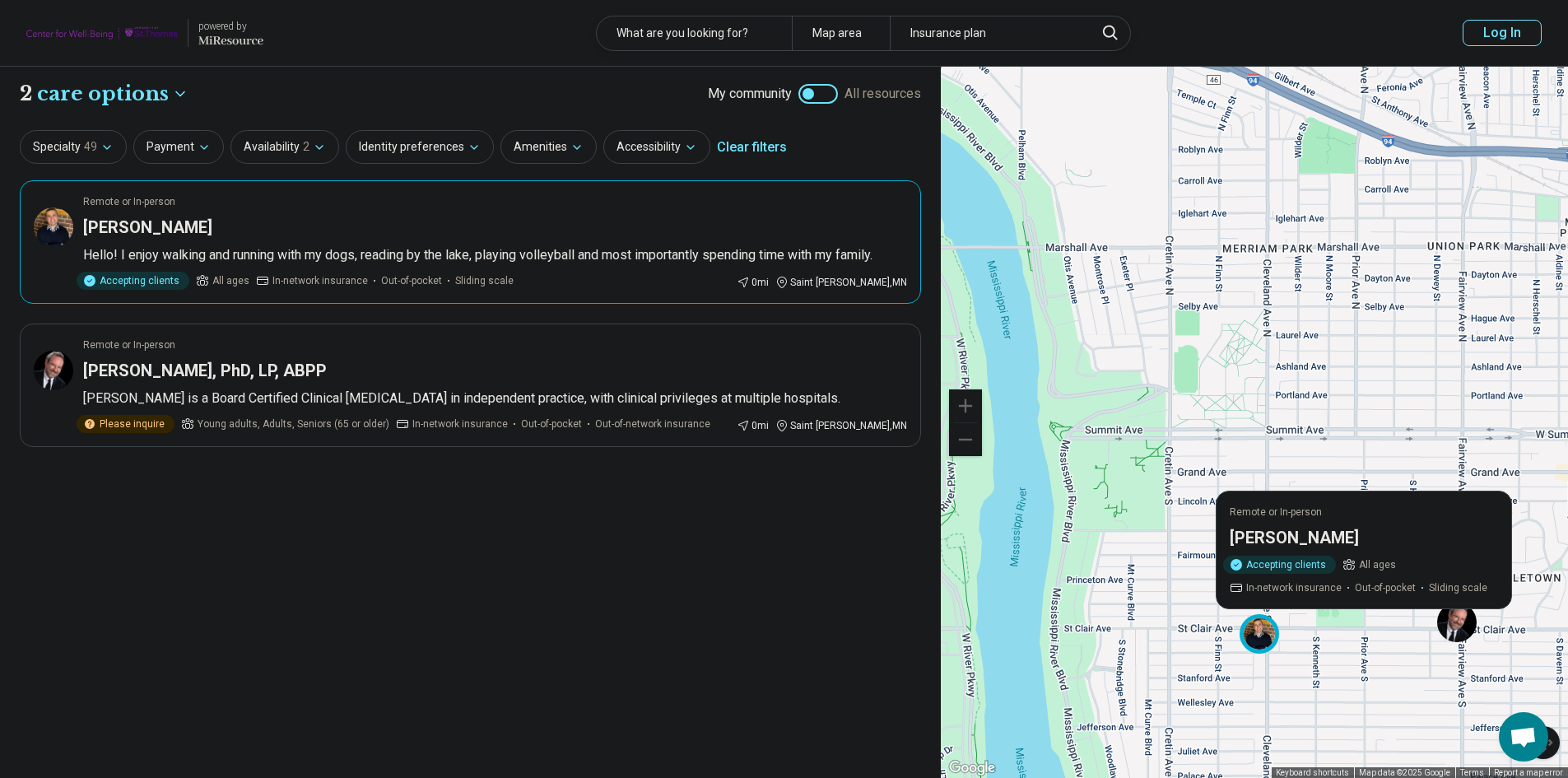
click at [473, 241] on article "Remote or In-person [PERSON_NAME] Hello! I enjoy walking and running with my do…" at bounding box center [470, 242] width 901 height 124
